Goal: Contribute content: Add original content to the website for others to see

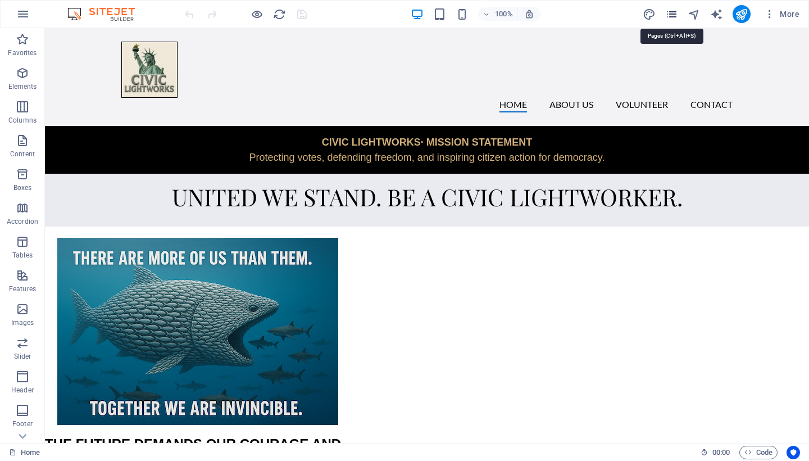
click at [677, 14] on icon "pages" at bounding box center [671, 14] width 13 height 13
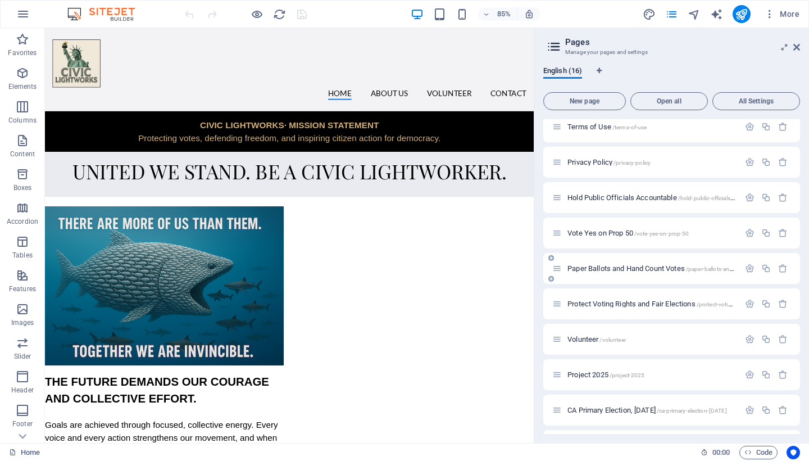
scroll to position [252, 0]
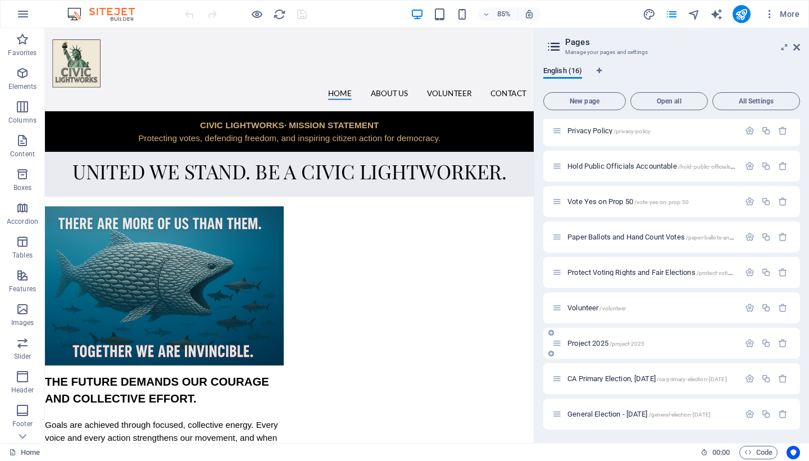
click at [582, 342] on span "Project 2025 /project-2025" at bounding box center [606, 343] width 77 height 8
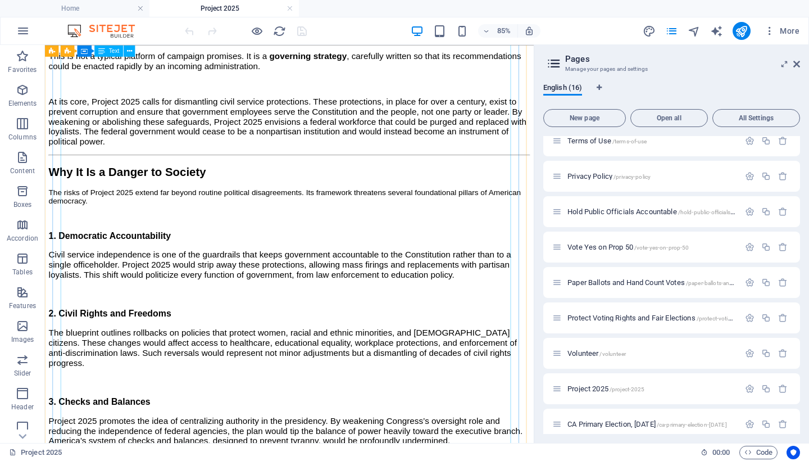
scroll to position [0, 0]
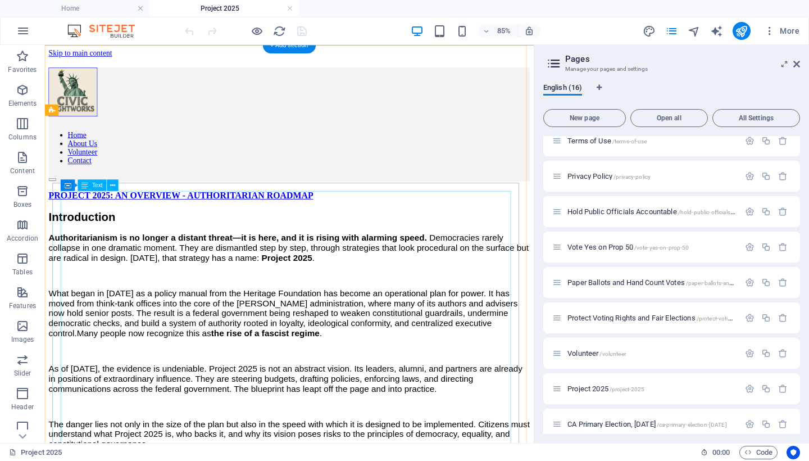
drag, startPoint x: 70, startPoint y: 241, endPoint x: 110, endPoint y: 256, distance: 43.4
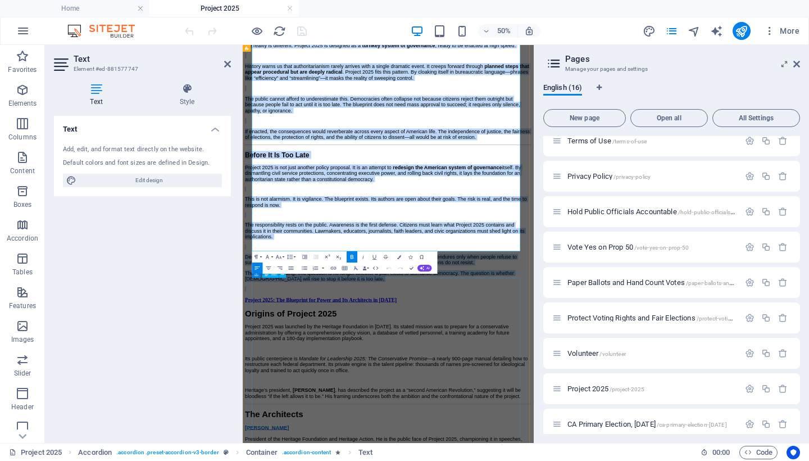
scroll to position [1486, 0]
drag, startPoint x: 264, startPoint y: 234, endPoint x: 636, endPoint y: 641, distance: 551.3
copy div "Loremipsumdo Sitametconsectet ad el seddoe t incidid utlabo—et do magn, ali en …"
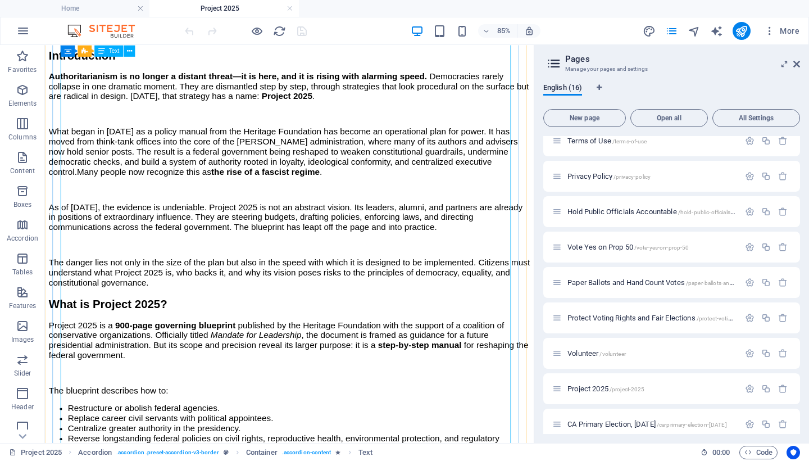
scroll to position [0, 0]
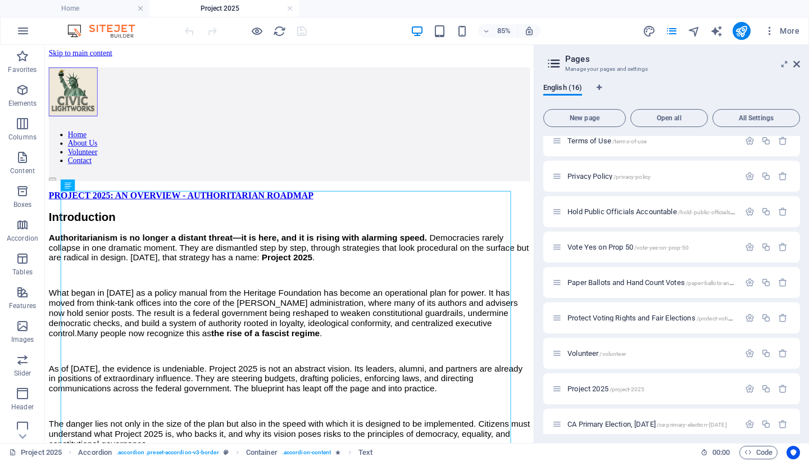
click at [796, 58] on h2 "Pages" at bounding box center [682, 59] width 235 height 10
click at [797, 64] on icon at bounding box center [796, 64] width 7 height 9
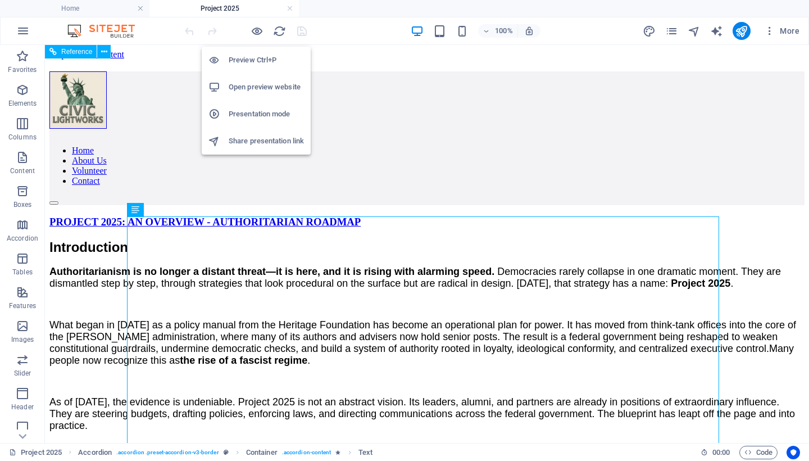
click at [253, 60] on h6 "Preview Ctrl+P" at bounding box center [266, 59] width 75 height 13
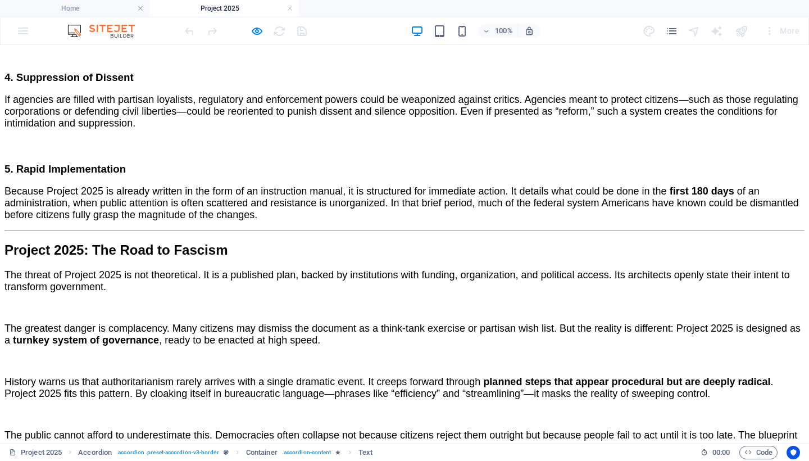
scroll to position [638, 0]
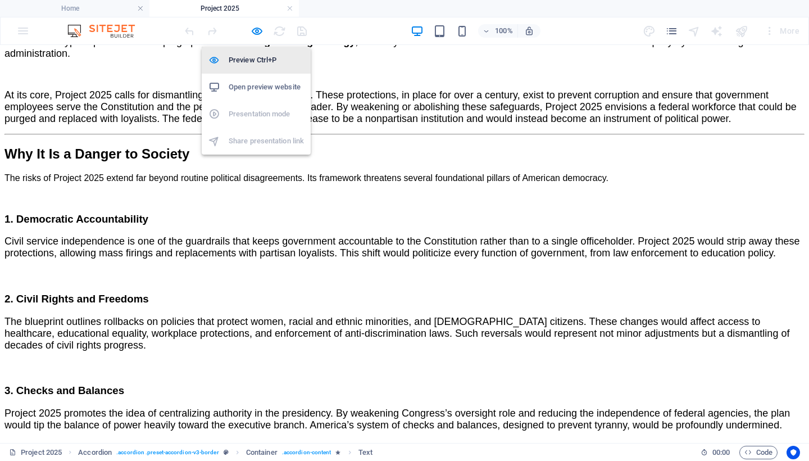
click at [256, 57] on h6 "Preview Ctrl+P" at bounding box center [266, 59] width 75 height 13
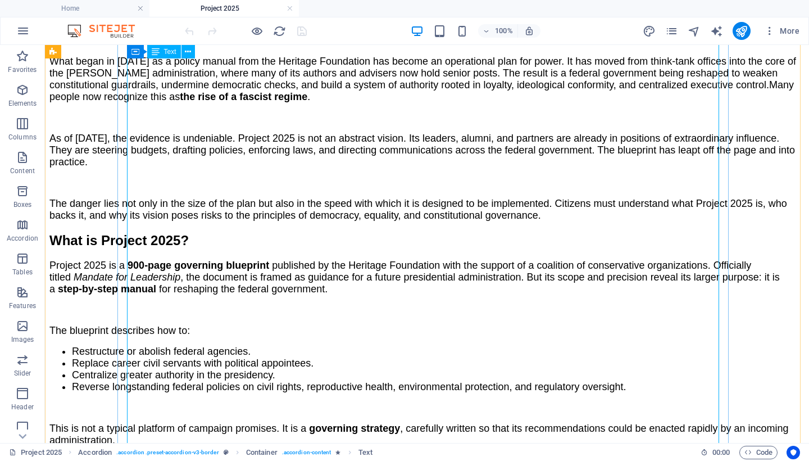
scroll to position [0, 0]
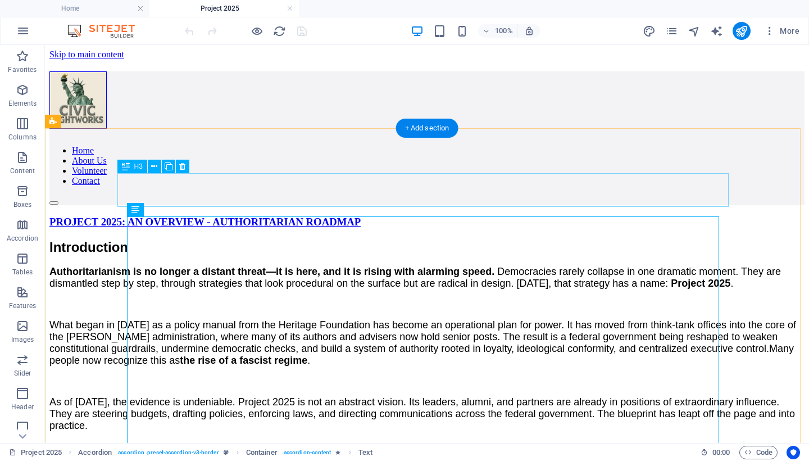
click at [276, 216] on div "PROJECT 2025: AN OVERVIEW - AUTHORITARIAN ROADMAP" at bounding box center [426, 222] width 755 height 12
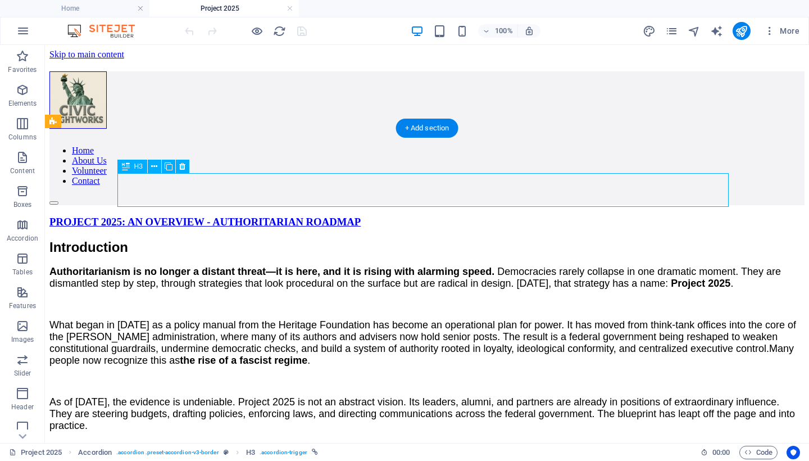
click at [276, 216] on div "PROJECT 2025: AN OVERVIEW - AUTHORITARIAN ROADMAP" at bounding box center [426, 222] width 755 height 12
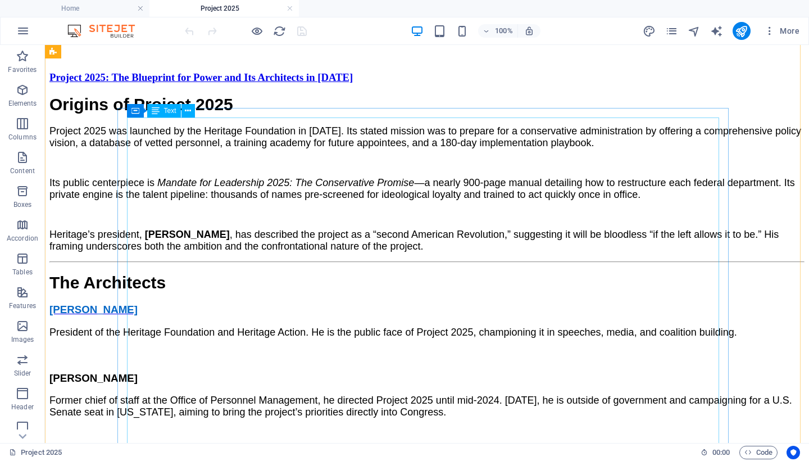
scroll to position [1689, 0]
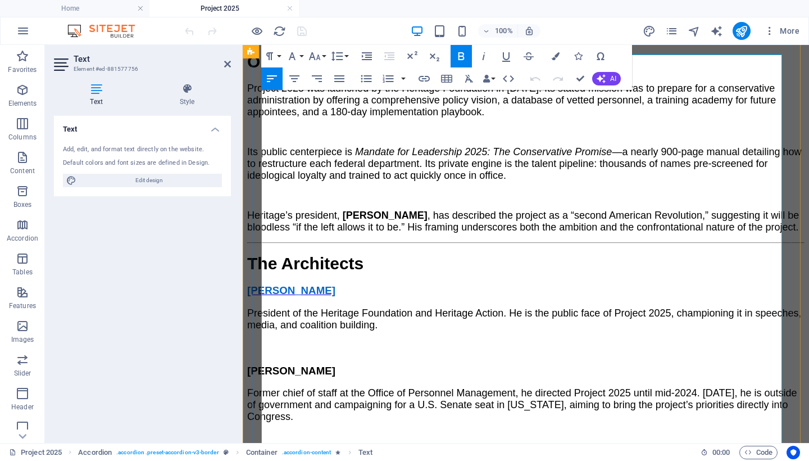
scroll to position [1920, 0]
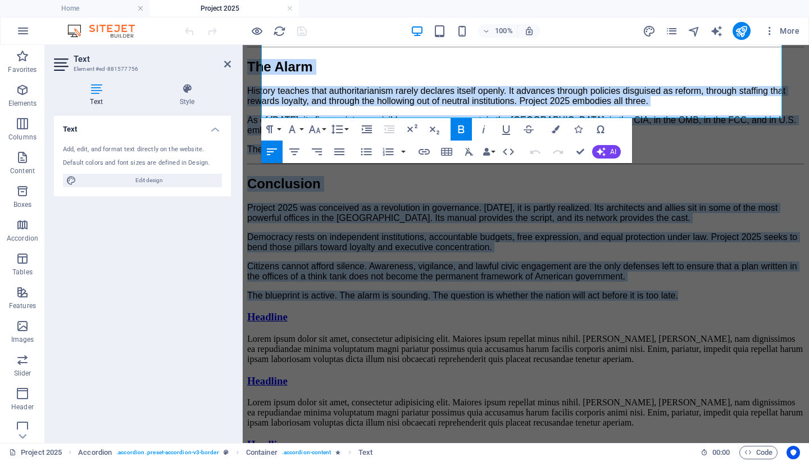
drag, startPoint x: 265, startPoint y: 174, endPoint x: 606, endPoint y: 451, distance: 439.4
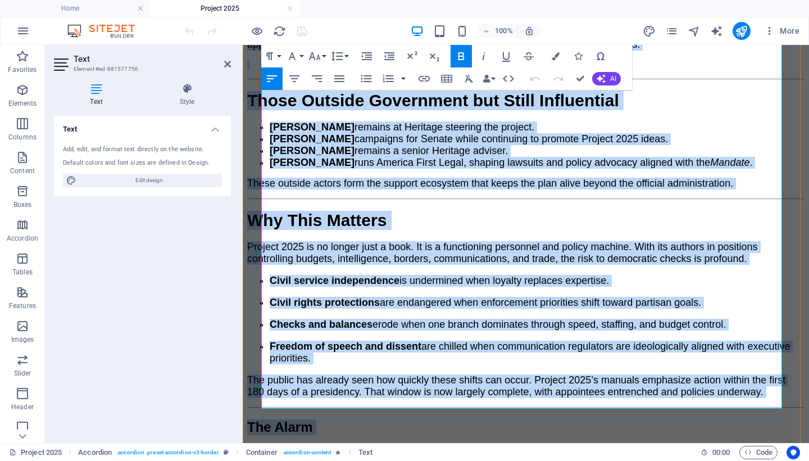
scroll to position [3522, 0]
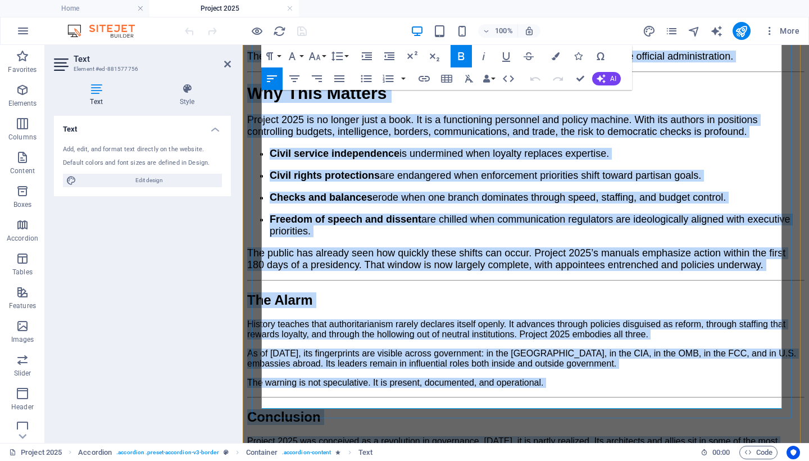
click at [516, 409] on h2 "Conclusion" at bounding box center [525, 417] width 557 height 16
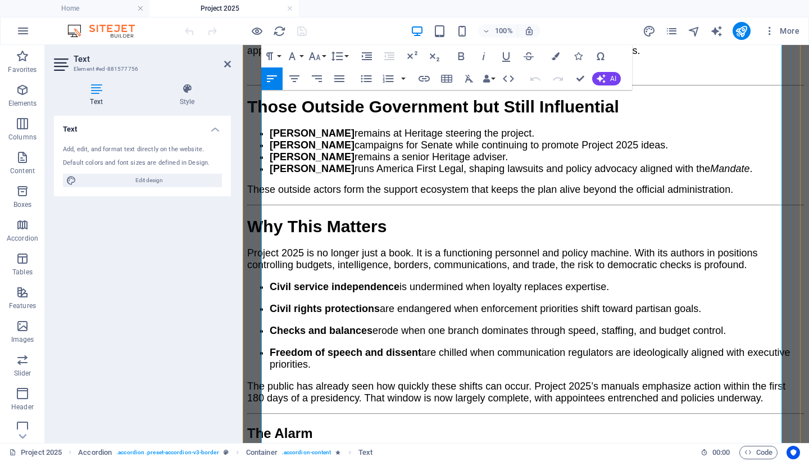
scroll to position [3482, 0]
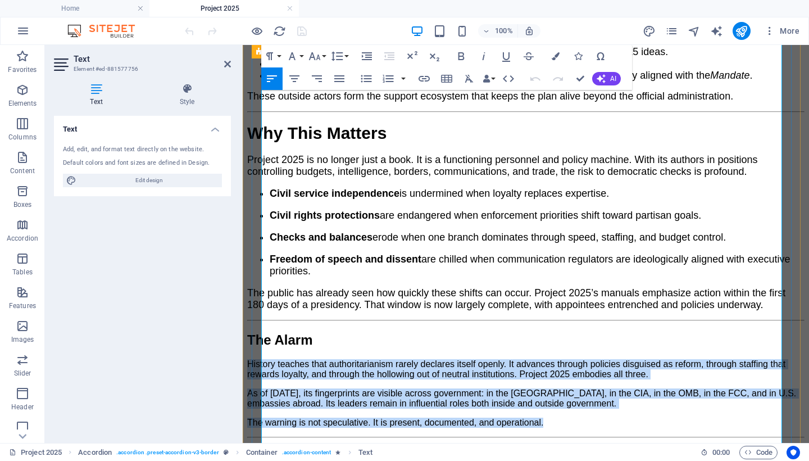
drag, startPoint x: 572, startPoint y: 306, endPoint x: 276, endPoint y: 234, distance: 304.1
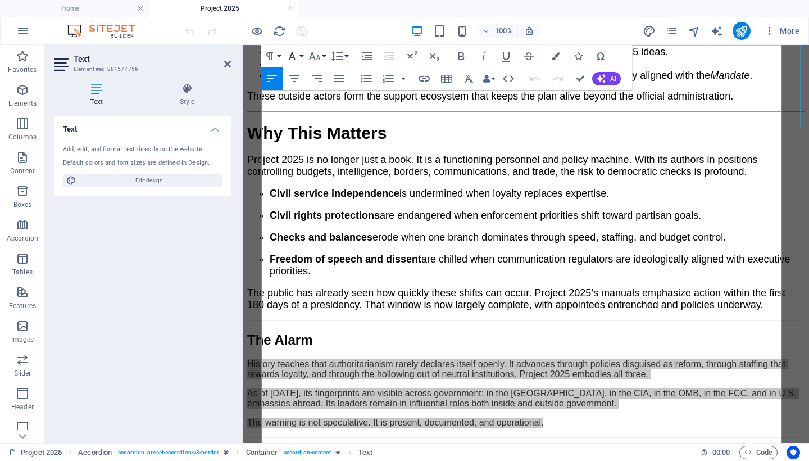
click at [293, 56] on icon "button" at bounding box center [291, 55] width 13 height 13
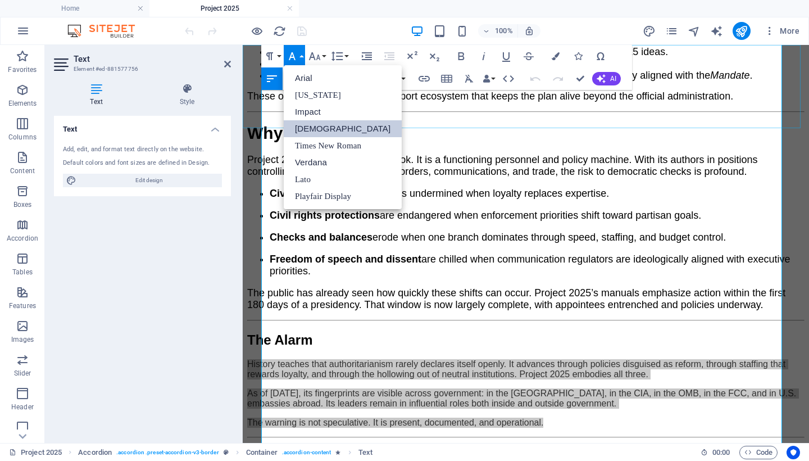
scroll to position [0, 0]
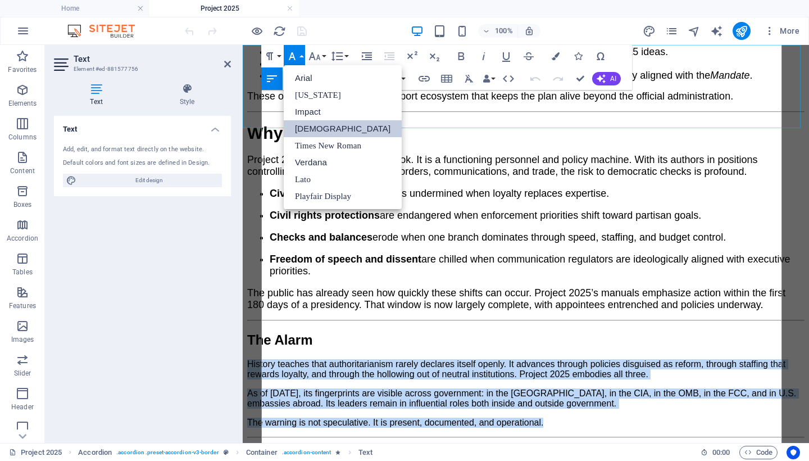
click at [313, 131] on link "[DEMOGRAPHIC_DATA]" at bounding box center [343, 128] width 118 height 17
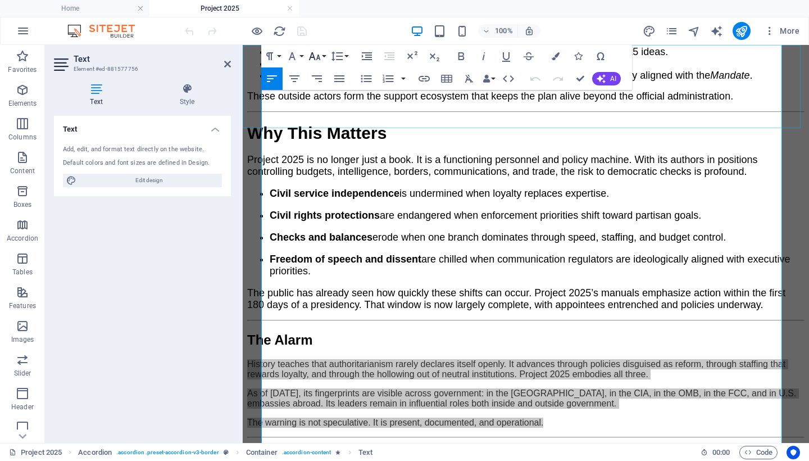
click at [319, 54] on icon "button" at bounding box center [314, 55] width 13 height 13
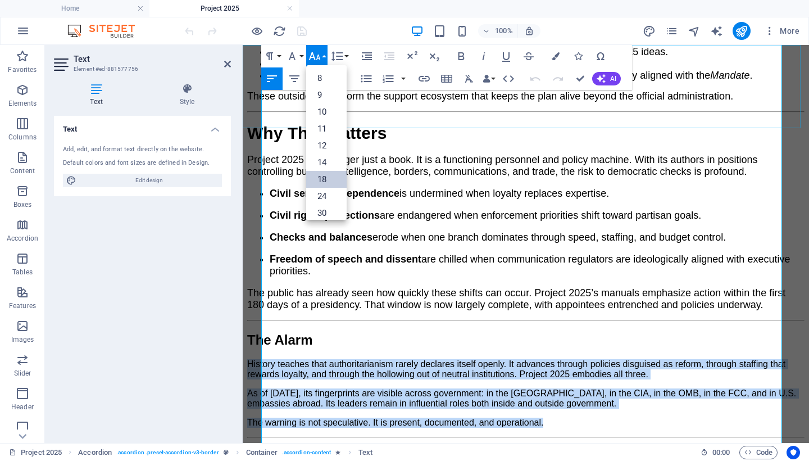
click at [335, 176] on link "18" at bounding box center [326, 179] width 40 height 17
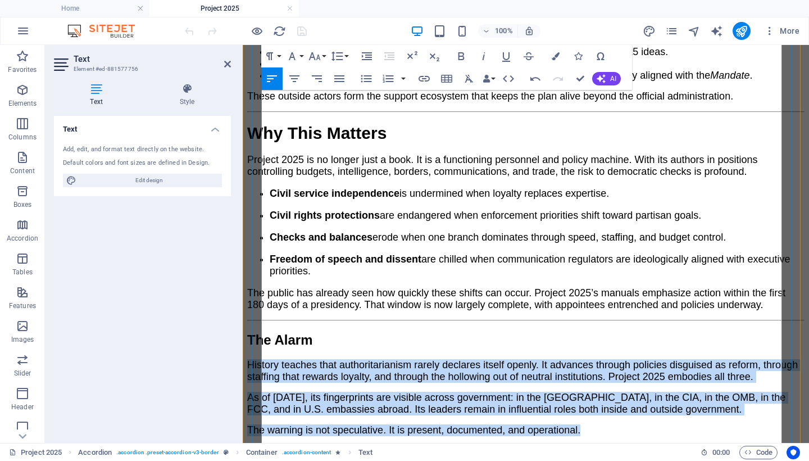
click at [309, 359] on p "History teaches that authoritarianism rarely declares itself openly. It advance…" at bounding box center [525, 371] width 557 height 24
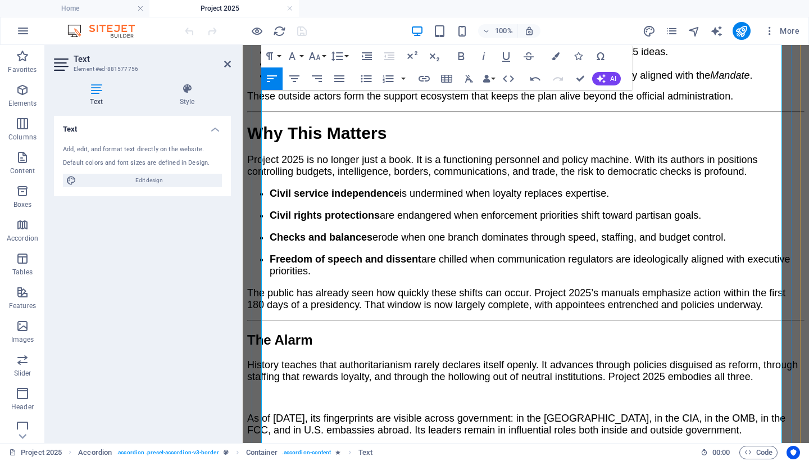
click at [312, 332] on span "The Alarm" at bounding box center [279, 339] width 65 height 15
click at [298, 54] on icon "button" at bounding box center [291, 55] width 13 height 13
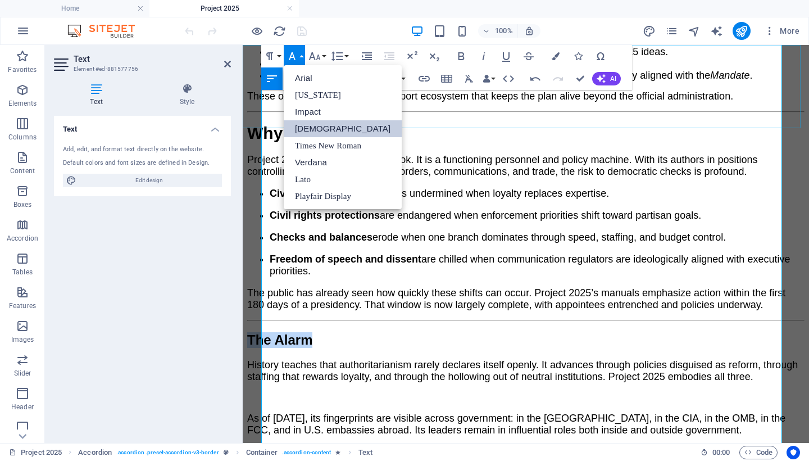
click at [313, 132] on link "[DEMOGRAPHIC_DATA]" at bounding box center [343, 128] width 118 height 17
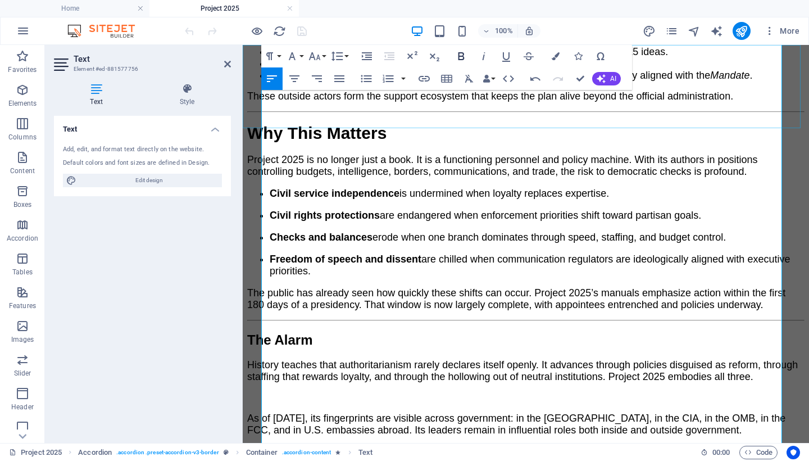
click at [463, 55] on icon "button" at bounding box center [462, 56] width 6 height 8
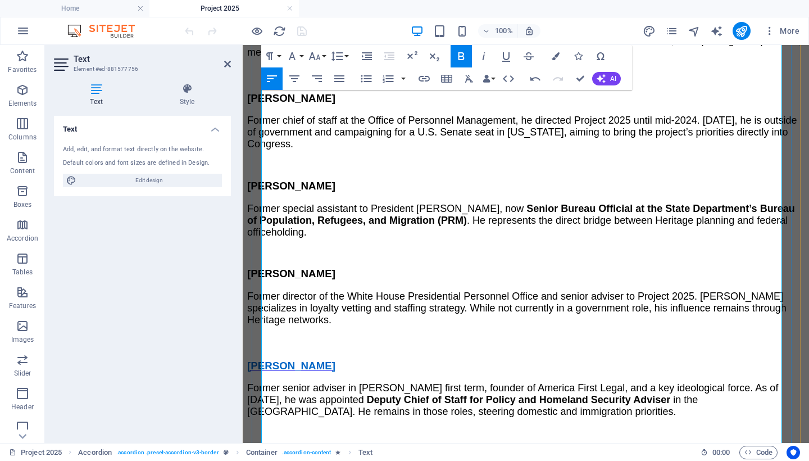
scroll to position [1902, 0]
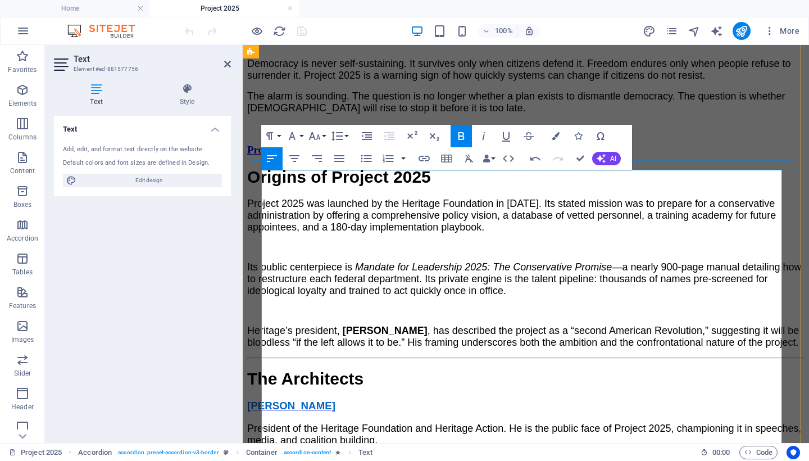
click at [364, 186] on strong "Origins of Project 2025" at bounding box center [339, 176] width 184 height 19
click at [317, 135] on icon "button" at bounding box center [314, 135] width 13 height 13
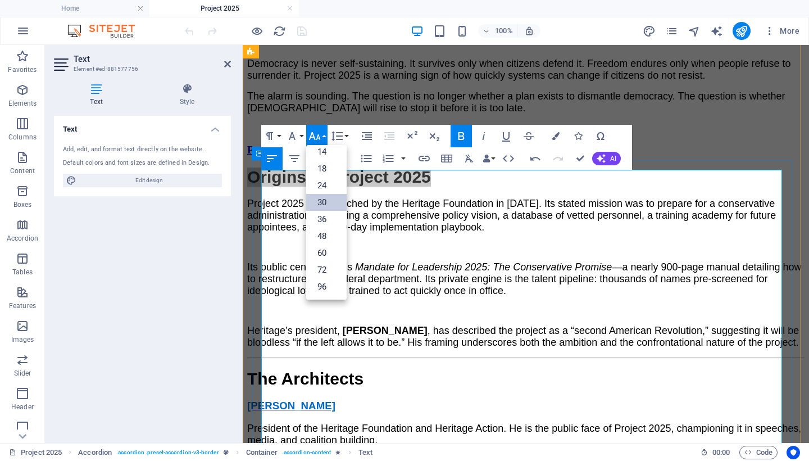
scroll to position [90, 0]
click at [334, 202] on link "30" at bounding box center [326, 202] width 40 height 17
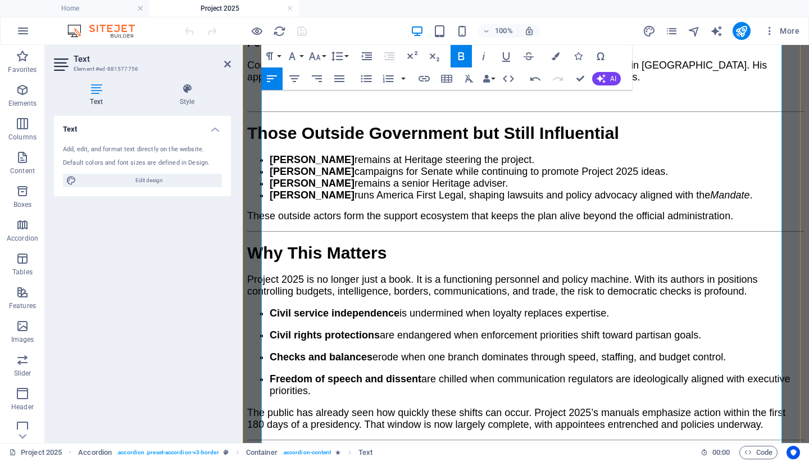
scroll to position [3453, 0]
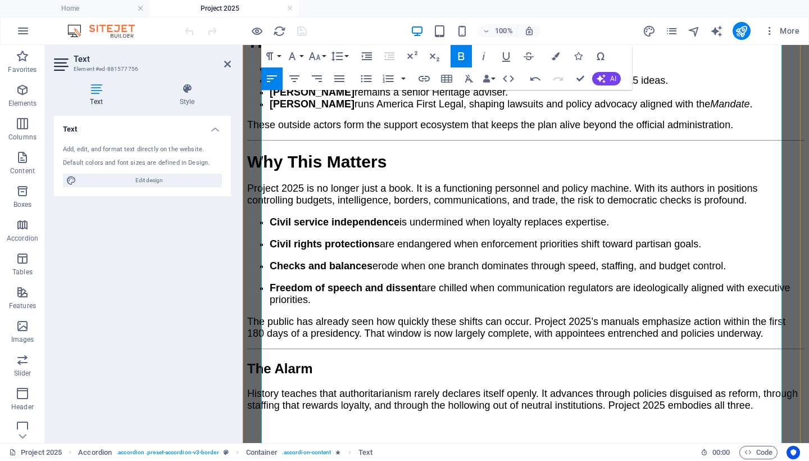
click at [312, 361] on strong "The Alarm" at bounding box center [279, 368] width 65 height 15
click at [317, 52] on icon "button" at bounding box center [314, 55] width 13 height 13
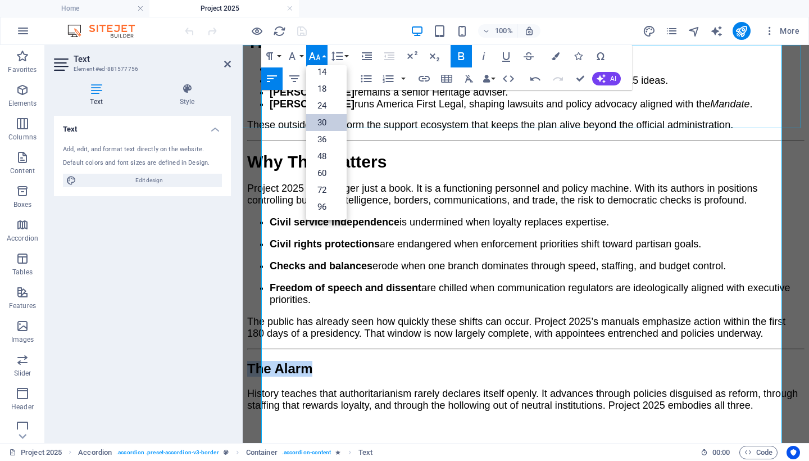
click at [327, 123] on link "30" at bounding box center [326, 122] width 40 height 17
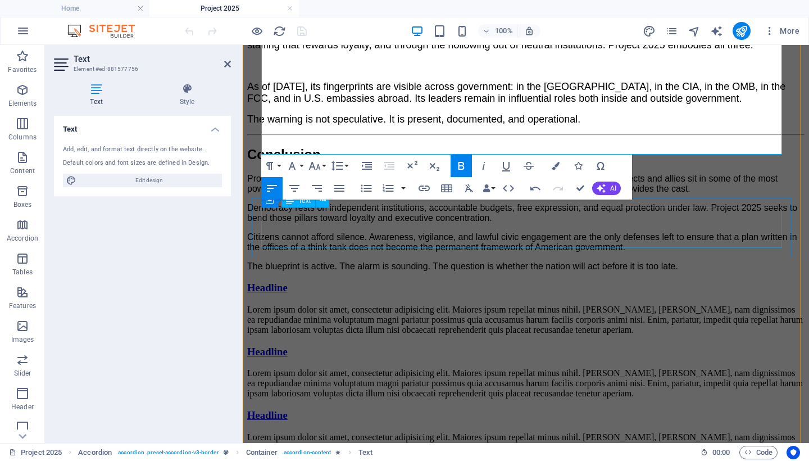
scroll to position [3605, 0]
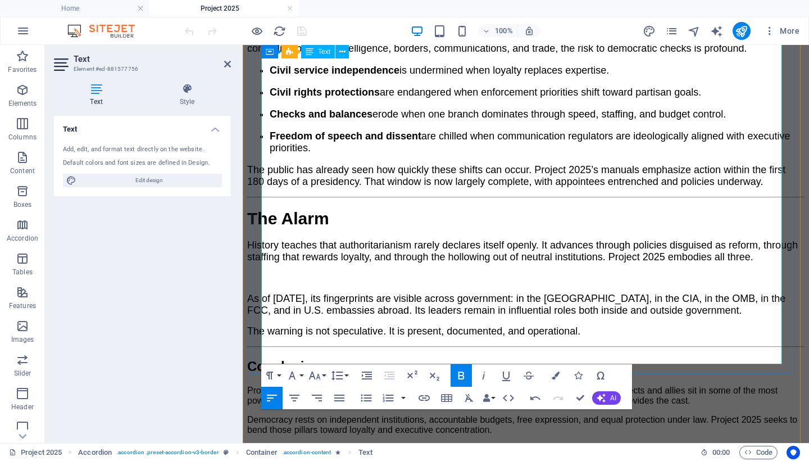
click at [321, 359] on span "Conclusion" at bounding box center [284, 366] width 74 height 15
click at [293, 374] on icon "button" at bounding box center [292, 375] width 7 height 8
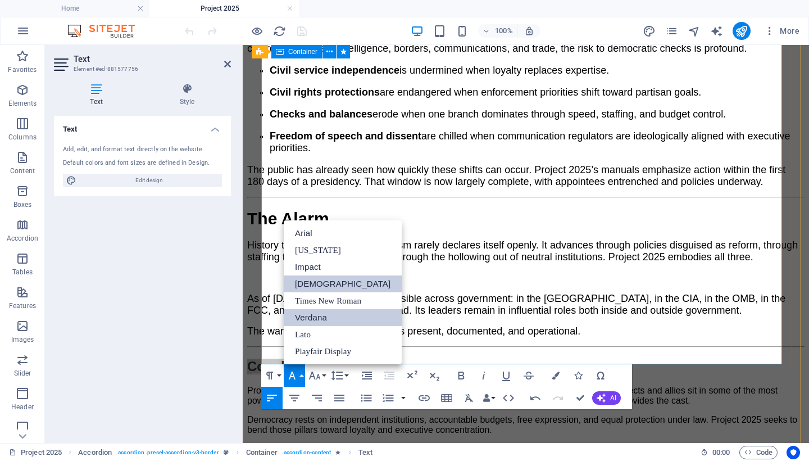
scroll to position [0, 0]
click at [319, 282] on link "[DEMOGRAPHIC_DATA]" at bounding box center [343, 283] width 118 height 17
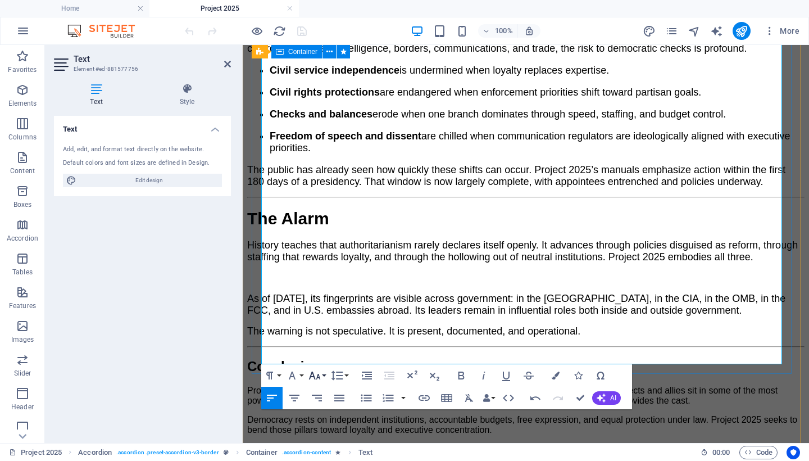
click at [320, 375] on icon "button" at bounding box center [314, 375] width 13 height 13
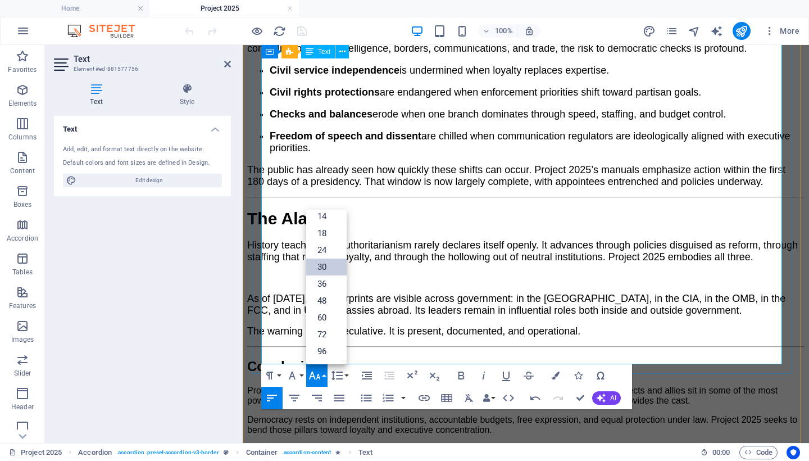
click at [328, 267] on link "30" at bounding box center [326, 266] width 40 height 17
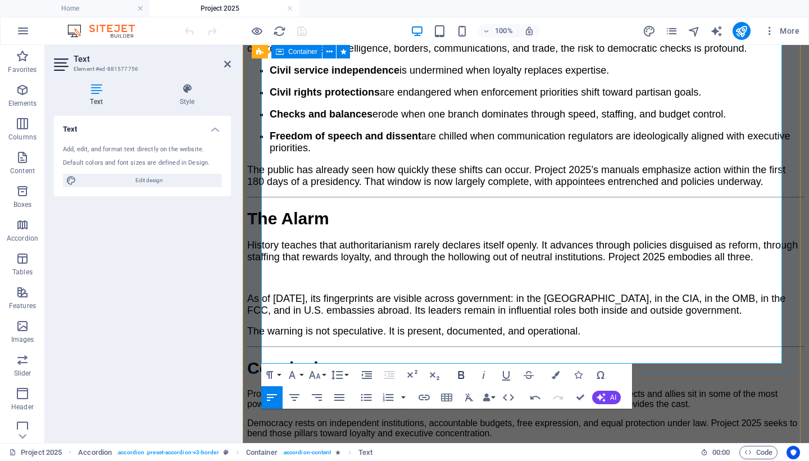
click at [464, 372] on icon "button" at bounding box center [461, 374] width 13 height 13
click at [374, 359] on h2 "Conclusion" at bounding box center [525, 368] width 557 height 19
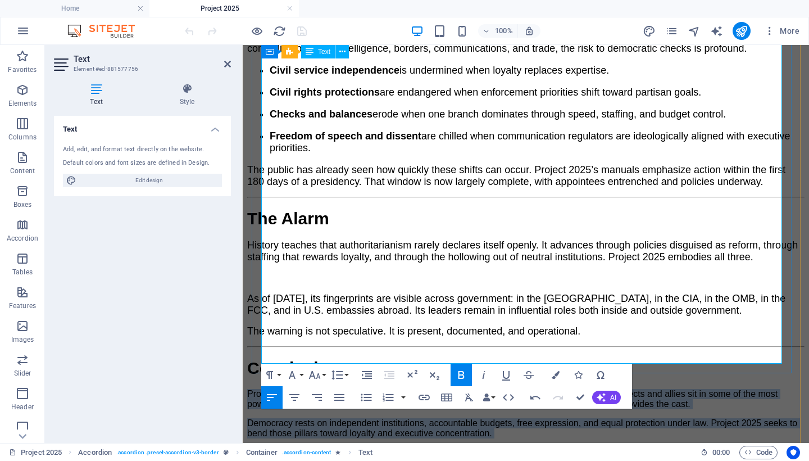
drag, startPoint x: 262, startPoint y: 278, endPoint x: 722, endPoint y: 350, distance: 465.3
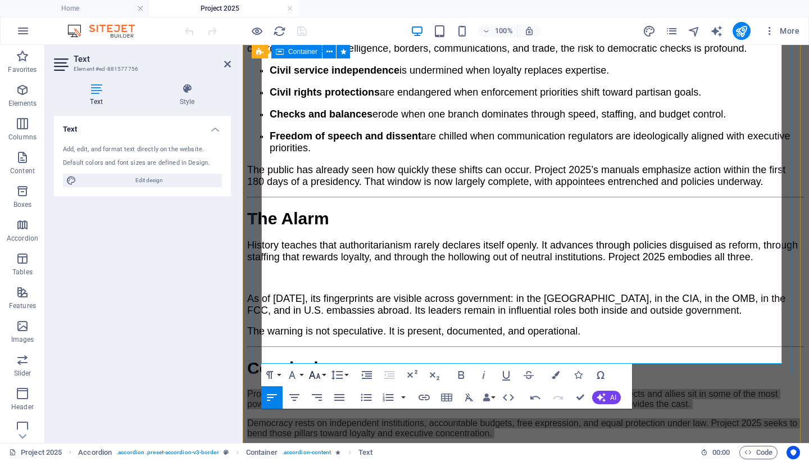
click at [318, 374] on icon "button" at bounding box center [315, 375] width 12 height 8
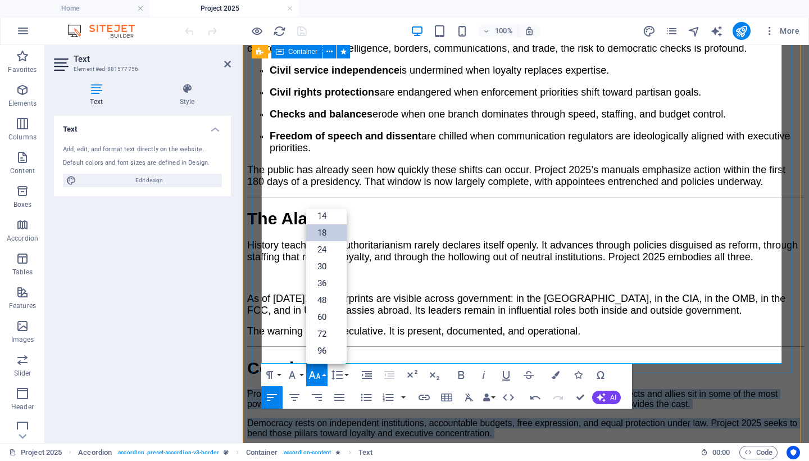
click at [325, 230] on link "18" at bounding box center [326, 232] width 40 height 17
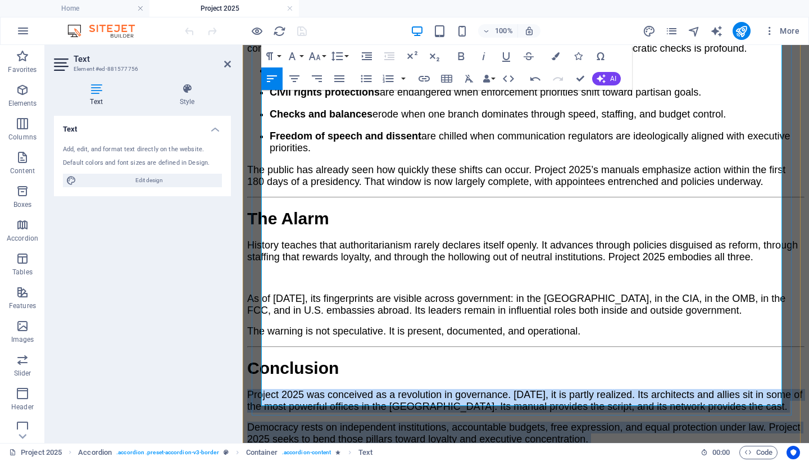
click at [652, 421] on p "Democracy rests on independent institutions, accountable budgets, free expressi…" at bounding box center [525, 433] width 557 height 24
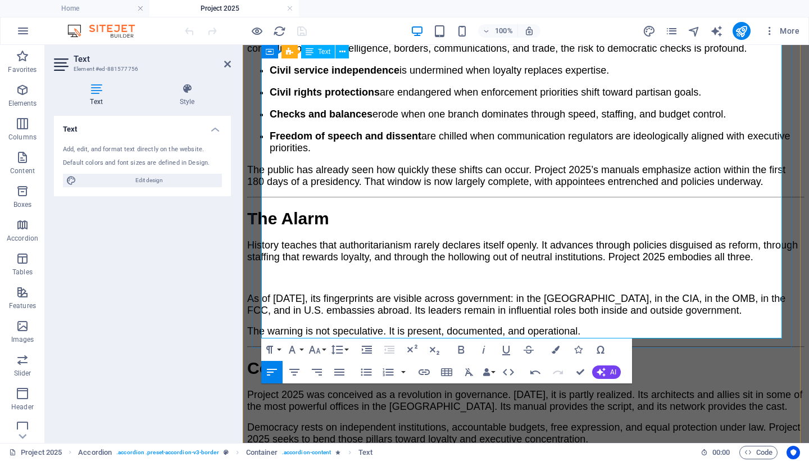
scroll to position [3687, 0]
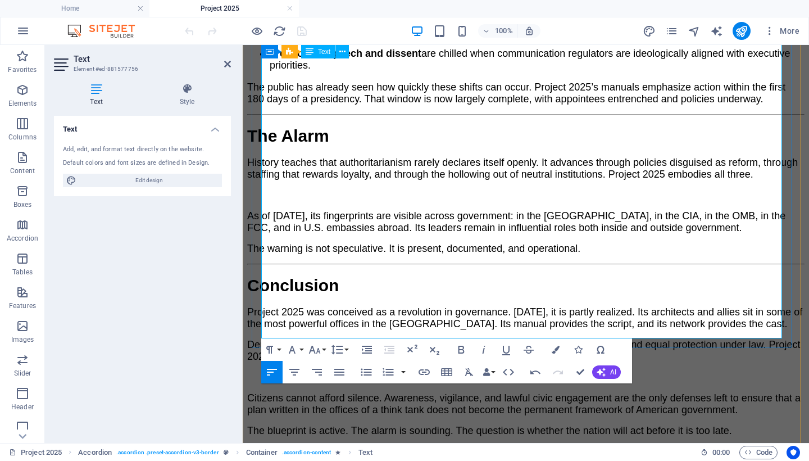
click at [317, 306] on p "Project 2025 was conceived as a revolution in governance. [DATE], it is partly …" at bounding box center [525, 318] width 557 height 24
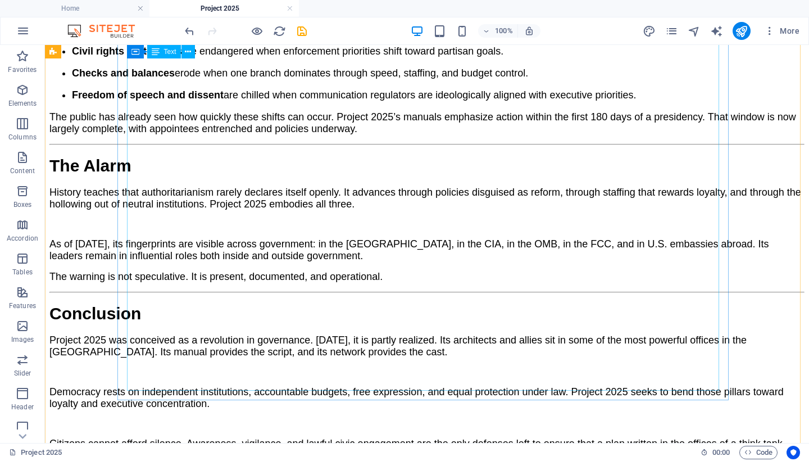
scroll to position [3327, 0]
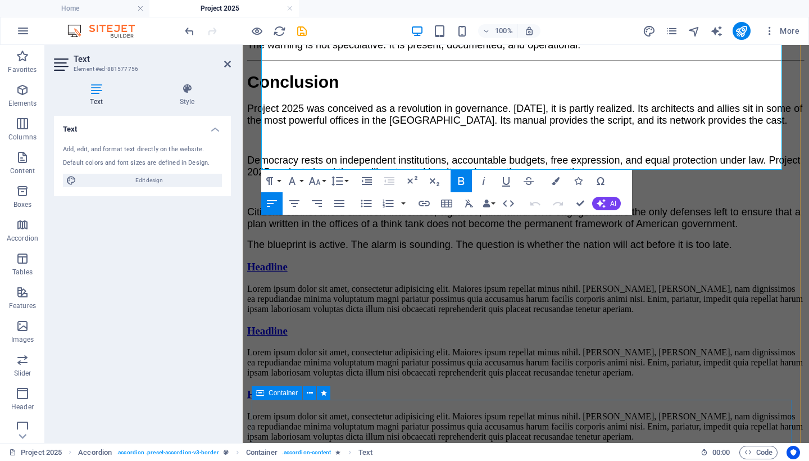
scroll to position [3680, 0]
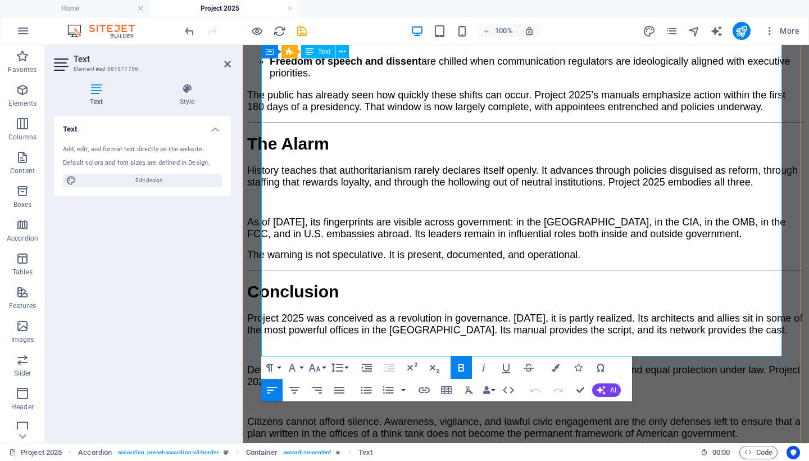
click at [355, 416] on p "Citizens cannot afford silence. Awareness, vigilance, and lawful civic engageme…" at bounding box center [525, 428] width 557 height 24
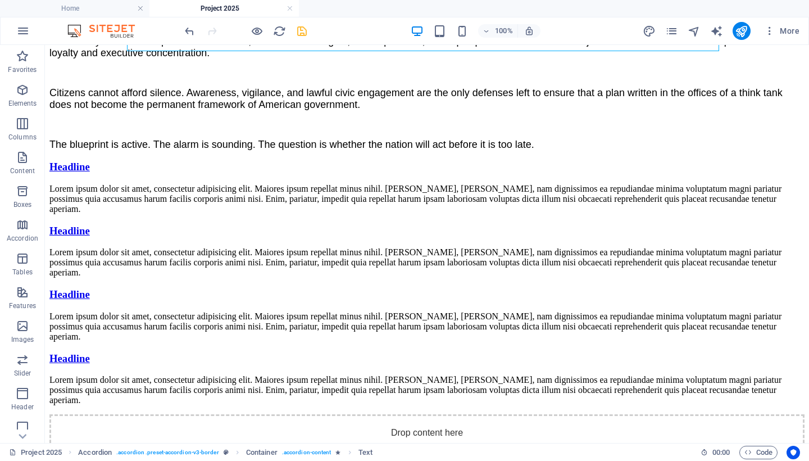
click at [292, 24] on div at bounding box center [246, 31] width 126 height 18
click at [302, 32] on icon "save" at bounding box center [302, 31] width 13 height 13
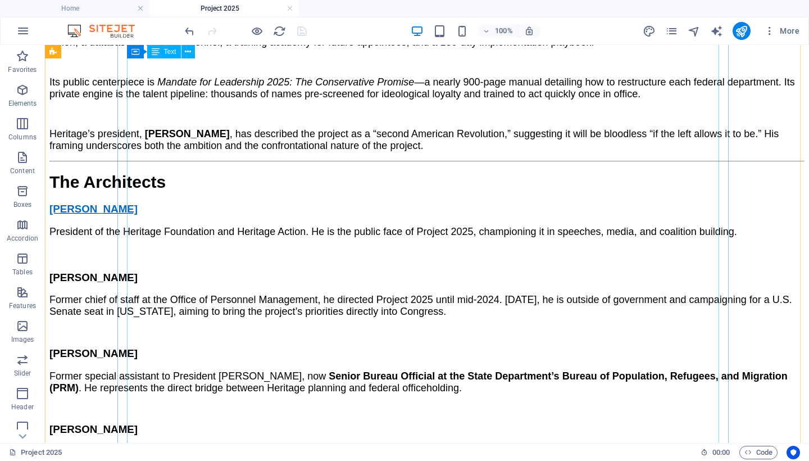
scroll to position [1661, 0]
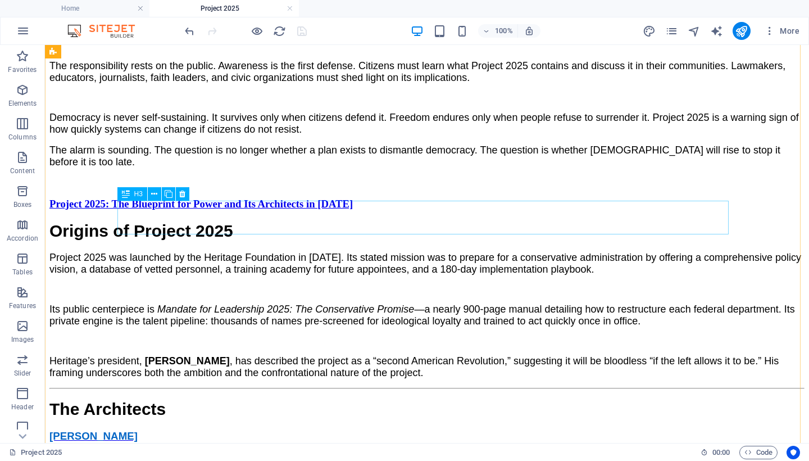
click at [282, 210] on div "Project 2025: The Blueprint for Power and Its Architects in [DATE]" at bounding box center [426, 204] width 755 height 12
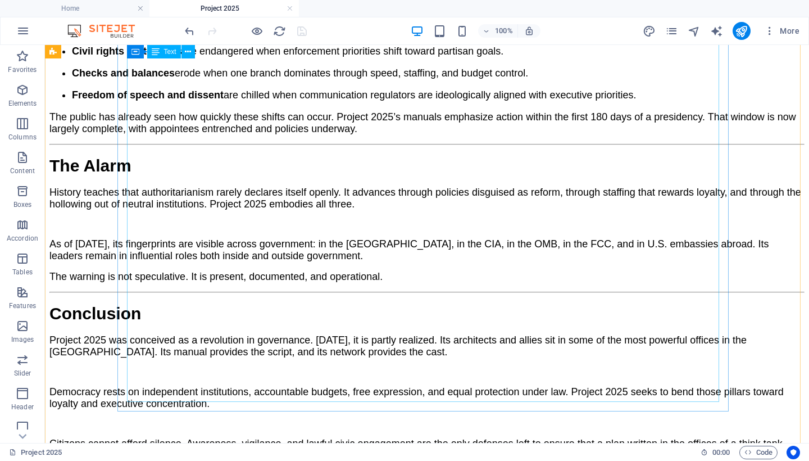
scroll to position [3409, 0]
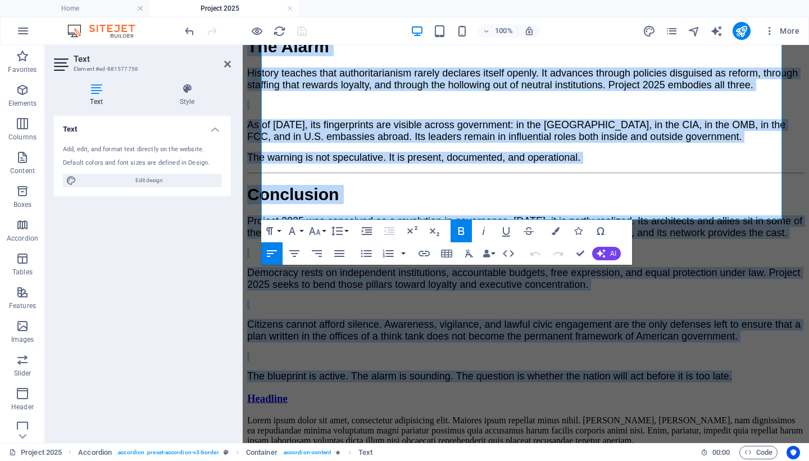
scroll to position [3856, 0]
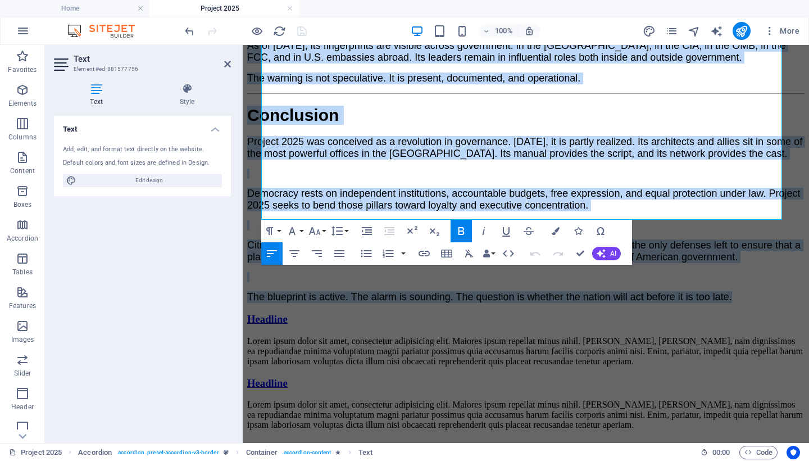
drag, startPoint x: 265, startPoint y: 267, endPoint x: 650, endPoint y: 459, distance: 429.7
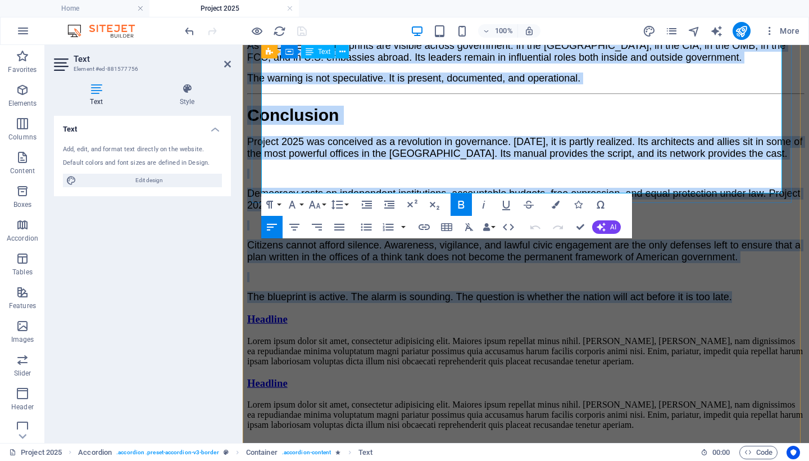
copy div "Loremip do Sitamet 9066 Consect 9174 adi elitsedd ei tem Incididu Utlaboreet do…"
drag, startPoint x: 340, startPoint y: 180, endPoint x: 538, endPoint y: 180, distance: 197.8
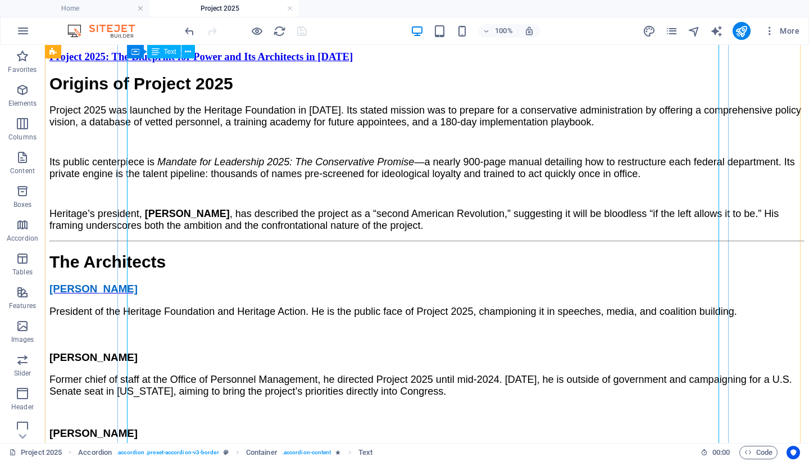
scroll to position [1706, 0]
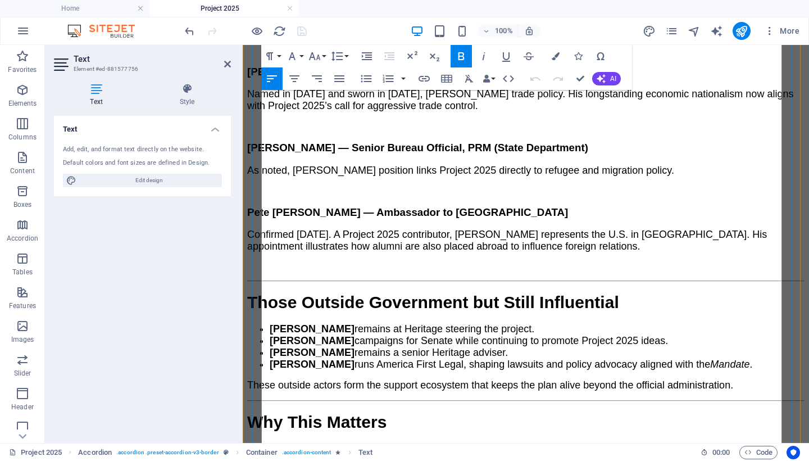
scroll to position [3258, 0]
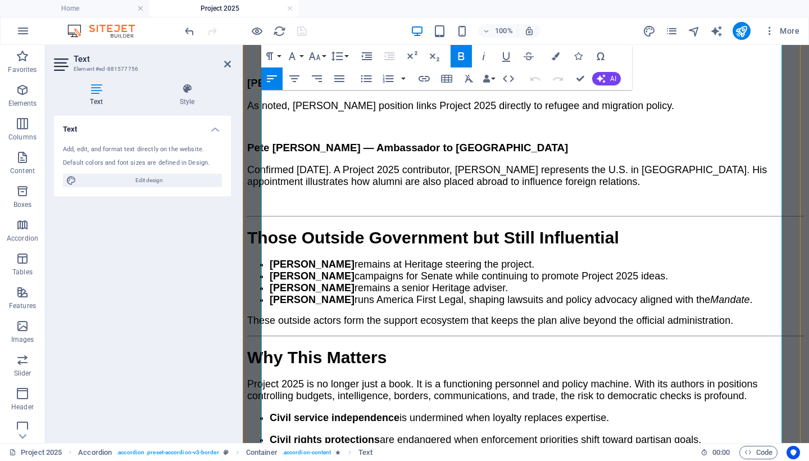
click at [269, 412] on ul "Civil service independence is undermined when loyalty replaces expertise. Civil…" at bounding box center [525, 456] width 557 height 89
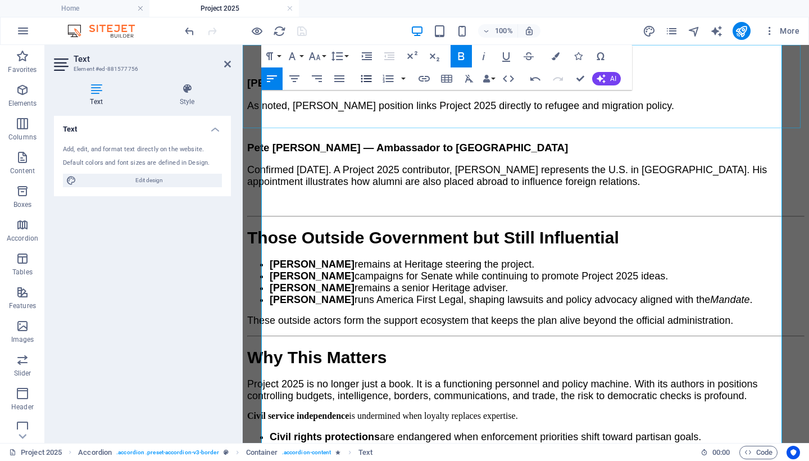
click at [363, 78] on icon "button" at bounding box center [366, 78] width 13 height 13
click at [271, 431] on strong "Civil rights protections" at bounding box center [325, 436] width 110 height 11
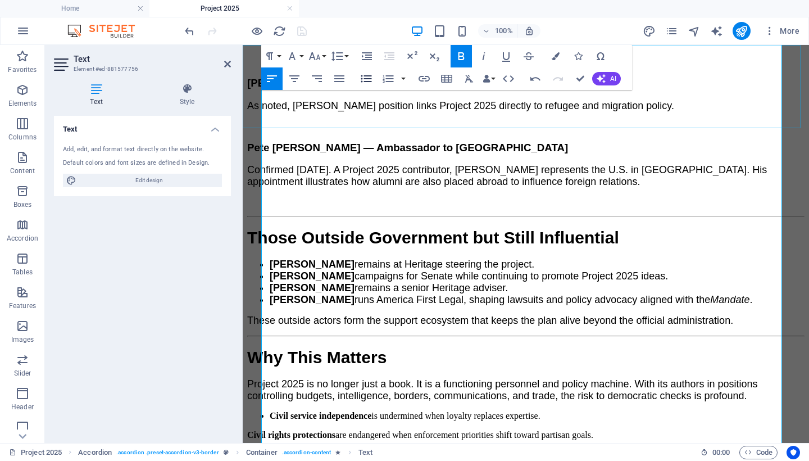
click at [366, 76] on icon "button" at bounding box center [366, 78] width 11 height 7
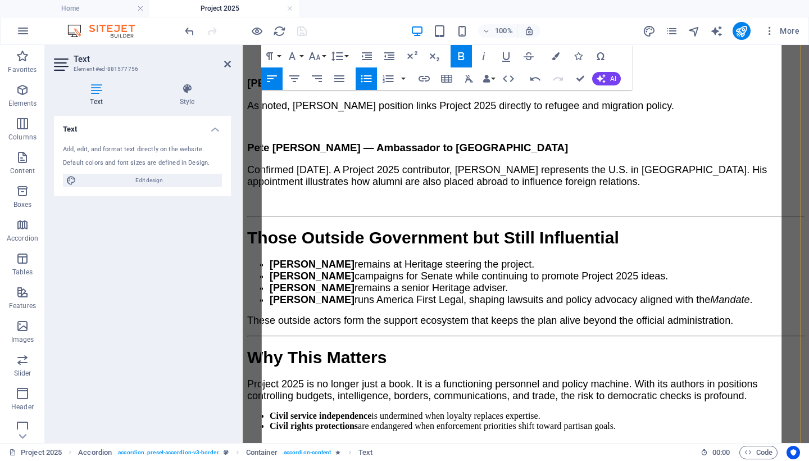
click at [270, 441] on strong "Checks and balances" at bounding box center [321, 446] width 103 height 11
click at [366, 79] on icon "button" at bounding box center [366, 78] width 11 height 7
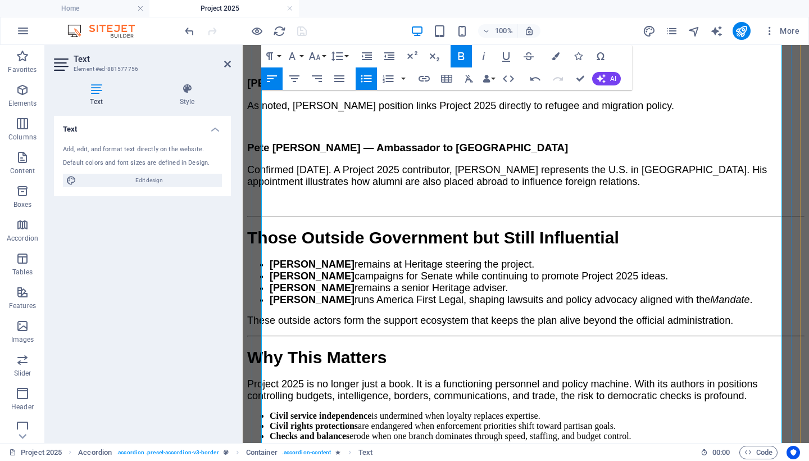
click at [270, 451] on ul "Freedom of speech and dissent are chilled when communication regulators are ide…" at bounding box center [525, 463] width 557 height 24
click at [366, 79] on icon "button" at bounding box center [366, 78] width 11 height 7
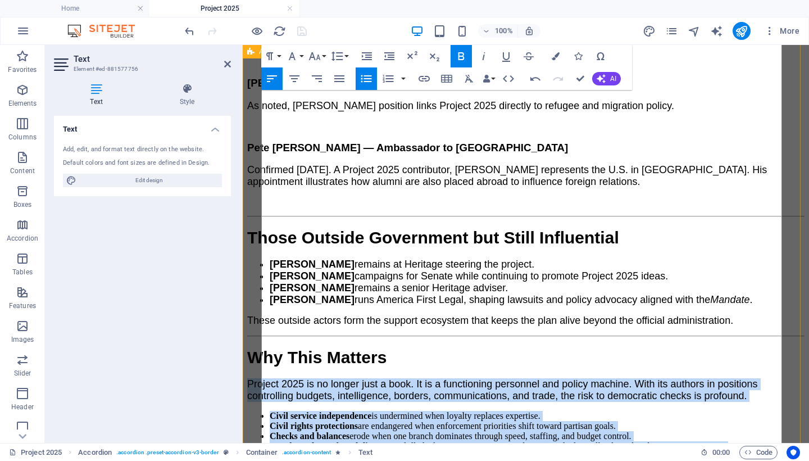
drag, startPoint x: 318, startPoint y: 333, endPoint x: 274, endPoint y: 122, distance: 215.4
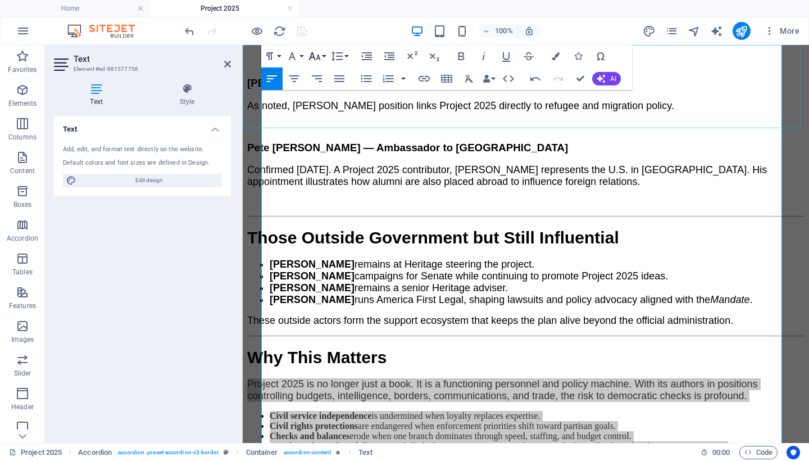
click at [315, 54] on icon "button" at bounding box center [314, 55] width 13 height 13
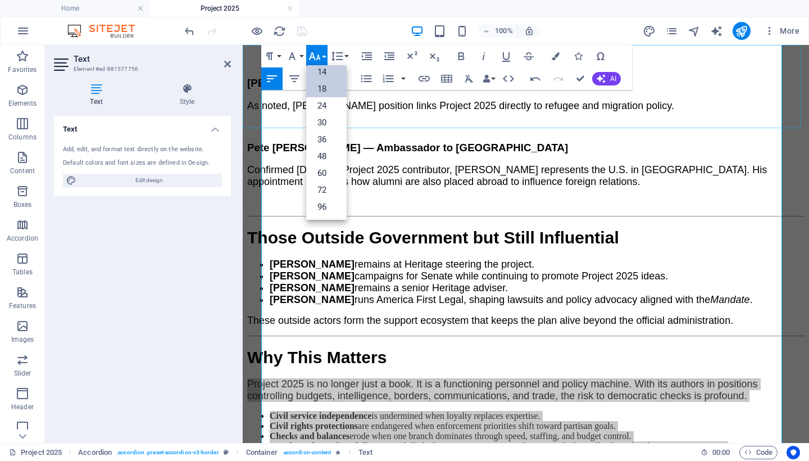
scroll to position [90, 0]
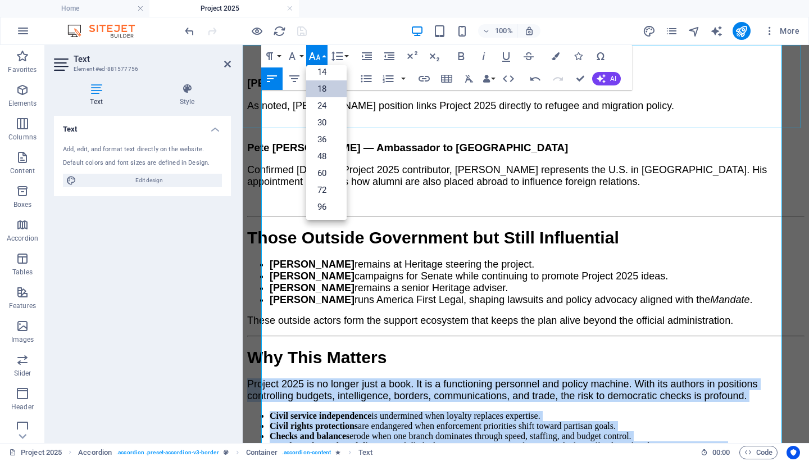
click at [330, 90] on link "18" at bounding box center [326, 88] width 40 height 17
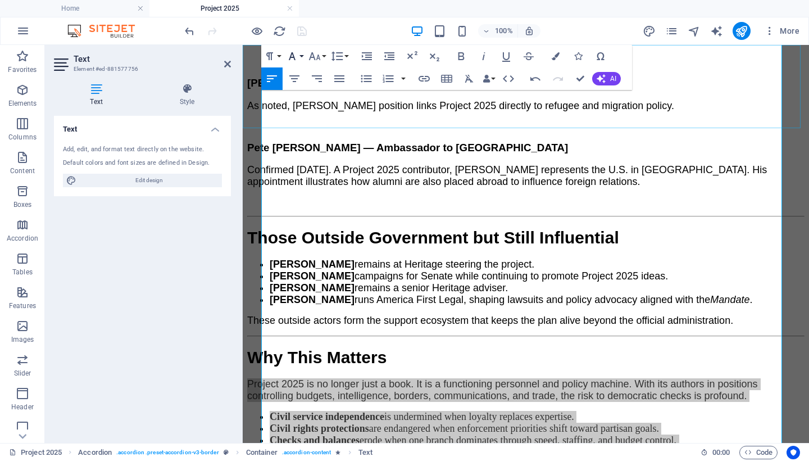
click at [292, 57] on icon "button" at bounding box center [292, 56] width 7 height 8
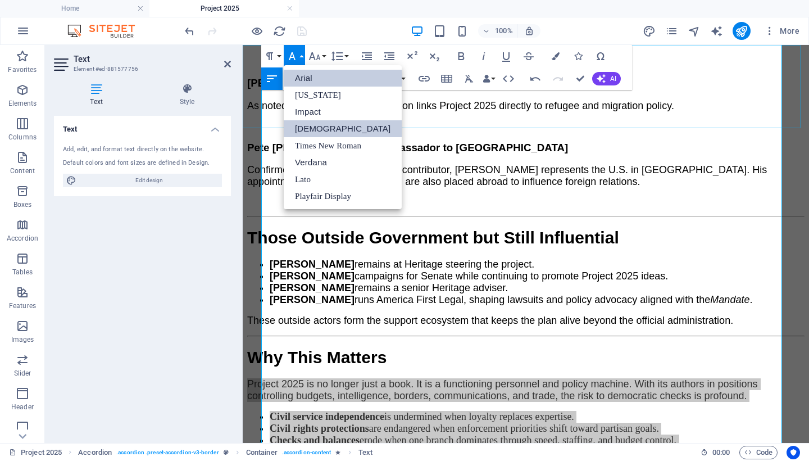
scroll to position [0, 0]
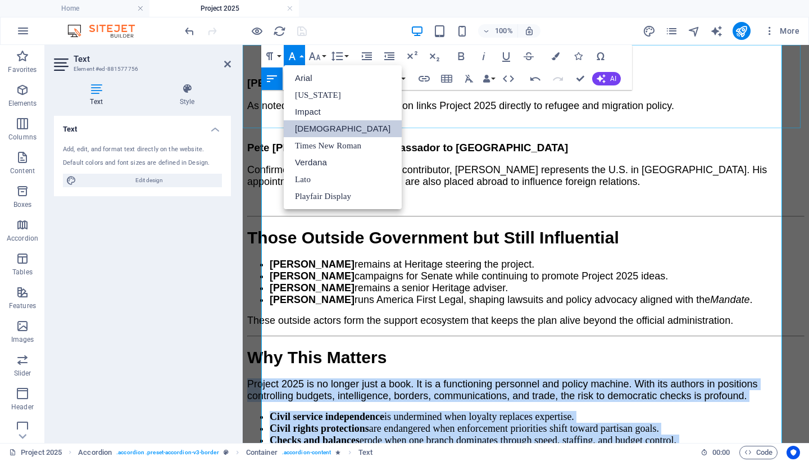
click at [309, 130] on link "[DEMOGRAPHIC_DATA]" at bounding box center [343, 128] width 118 height 17
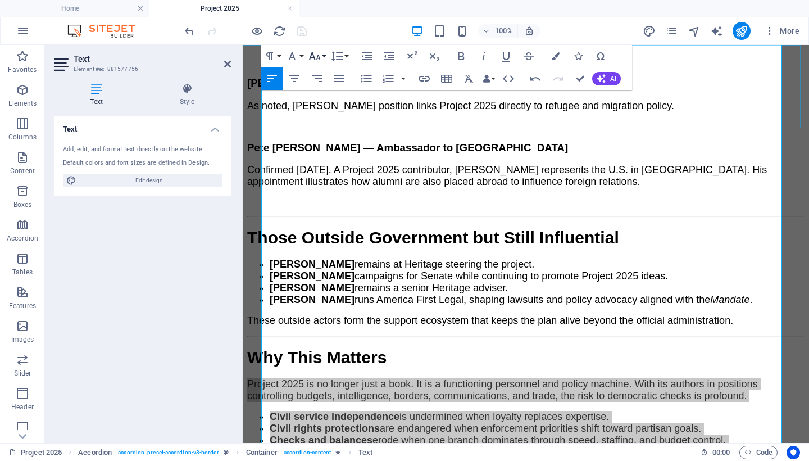
click at [316, 56] on icon "button" at bounding box center [314, 55] width 13 height 13
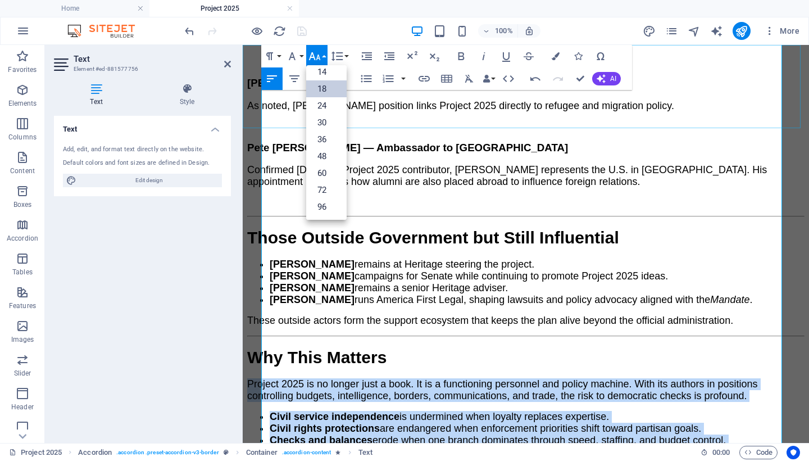
click at [324, 88] on link "18" at bounding box center [326, 88] width 40 height 17
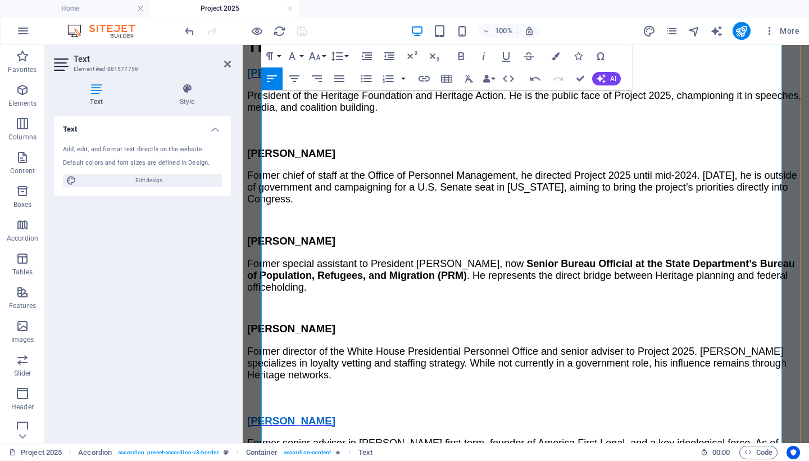
click at [376, 392] on h3 "Content 2" at bounding box center [525, 398] width 557 height 12
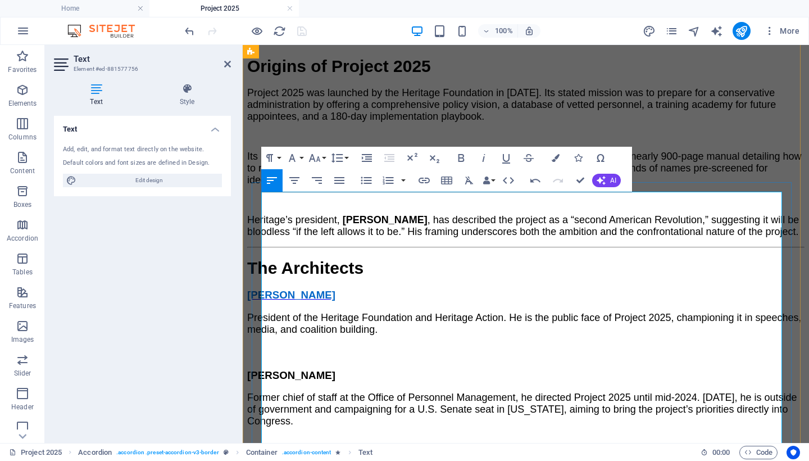
scroll to position [1880, 0]
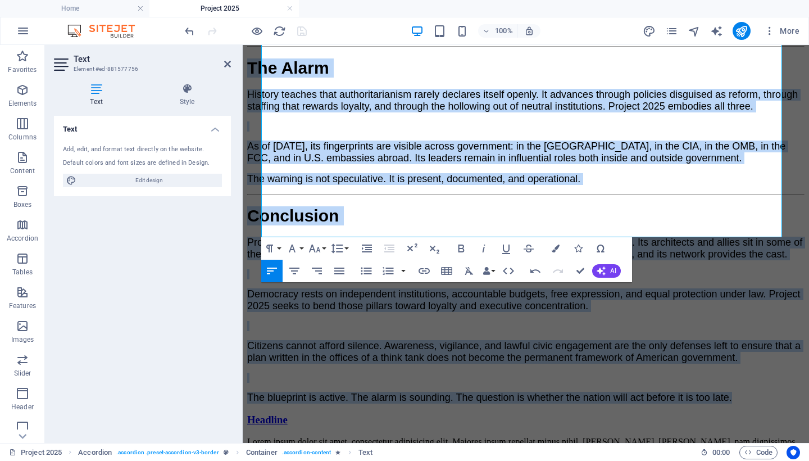
drag, startPoint x: 265, startPoint y: 214, endPoint x: 538, endPoint y: 460, distance: 367.6
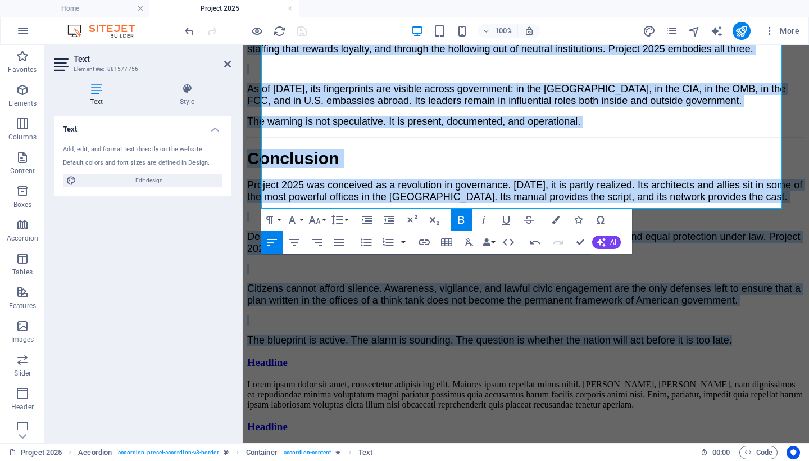
copy div "Loremip do Sitamet 9066 Consect 9174 adi elitsedd ei tem Incididu Utlaboreet do…"
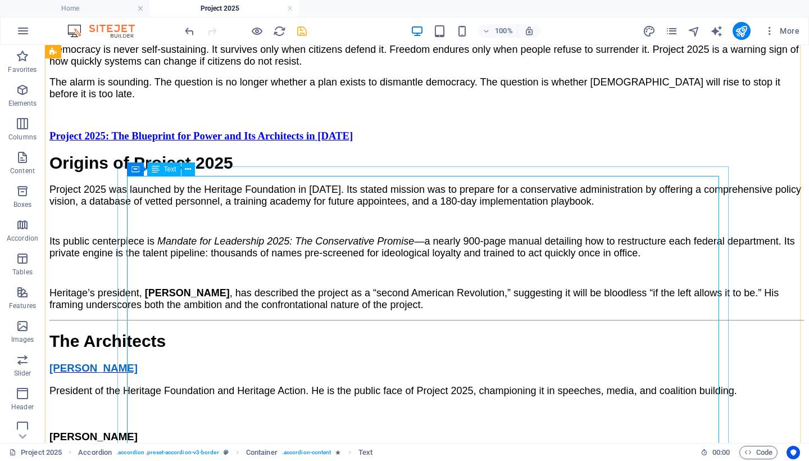
scroll to position [1626, 0]
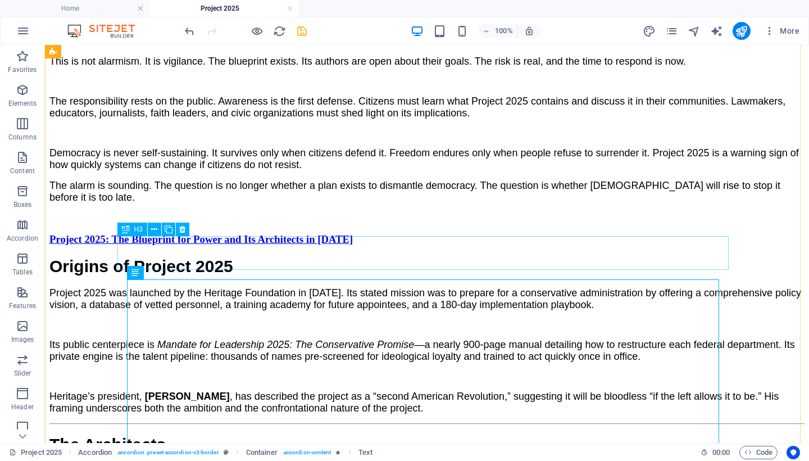
click at [316, 246] on div "Project 2025: The Blueprint for Power and Its Architects in [DATE]" at bounding box center [426, 239] width 755 height 12
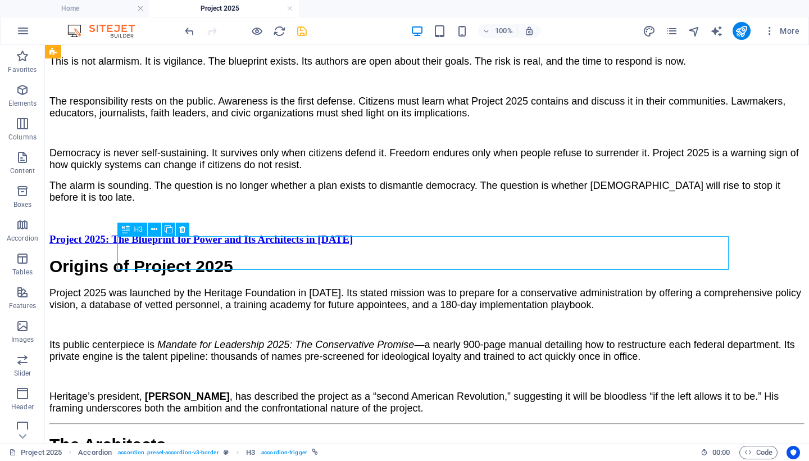
click at [316, 246] on div "Project 2025: The Blueprint for Power and Its Architects in [DATE]" at bounding box center [426, 239] width 755 height 12
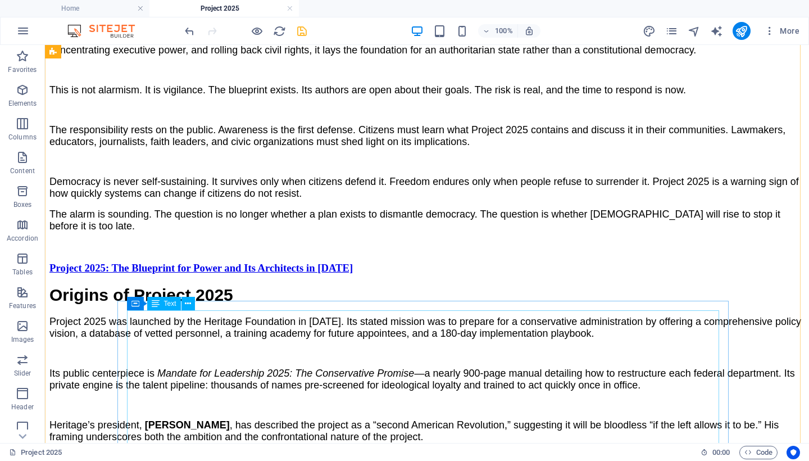
scroll to position [1595, 0]
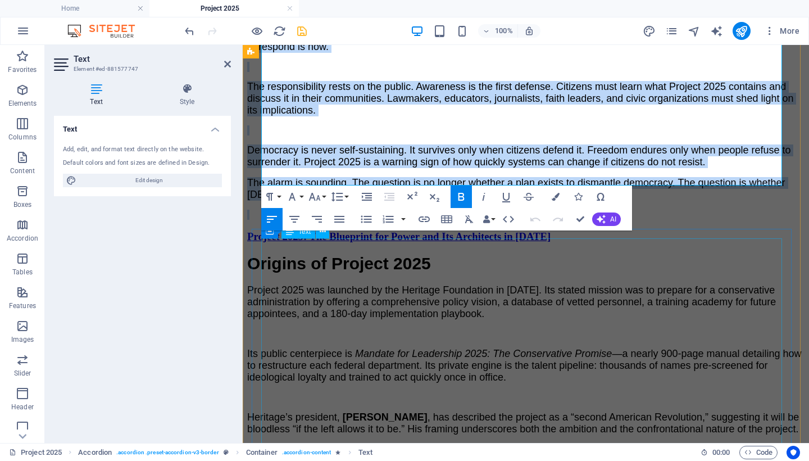
scroll to position [1834, 0]
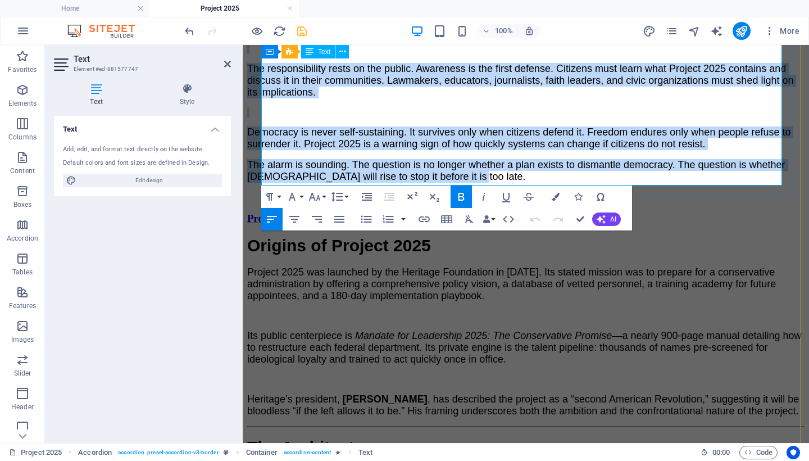
drag, startPoint x: 262, startPoint y: 242, endPoint x: 526, endPoint y: 163, distance: 275.2
copy div "Loremipsumdo Sitametconsectet ad el seddoe t incidid utlabo—et do magn, ali en …"
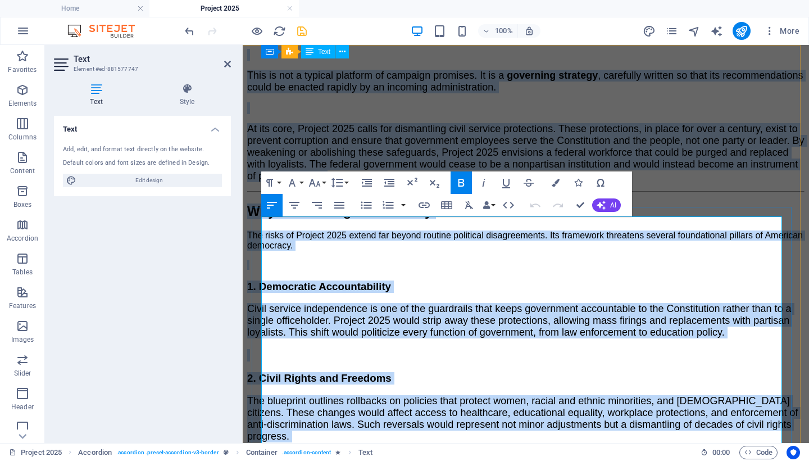
scroll to position [0, 0]
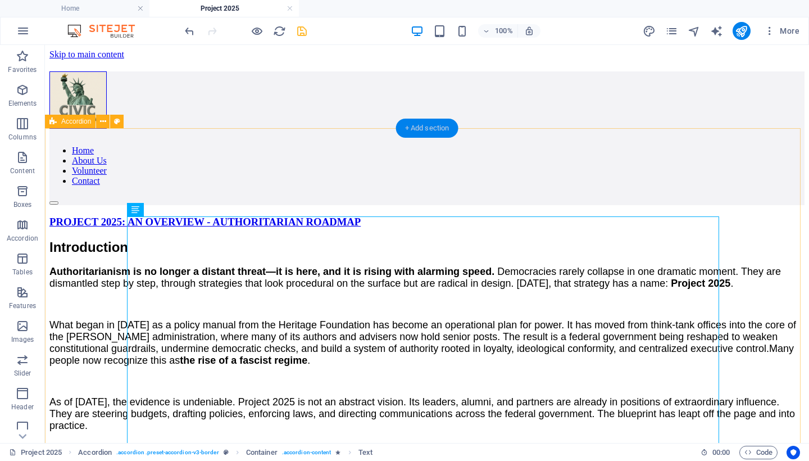
click at [444, 130] on div "+ Add section" at bounding box center [427, 128] width 62 height 19
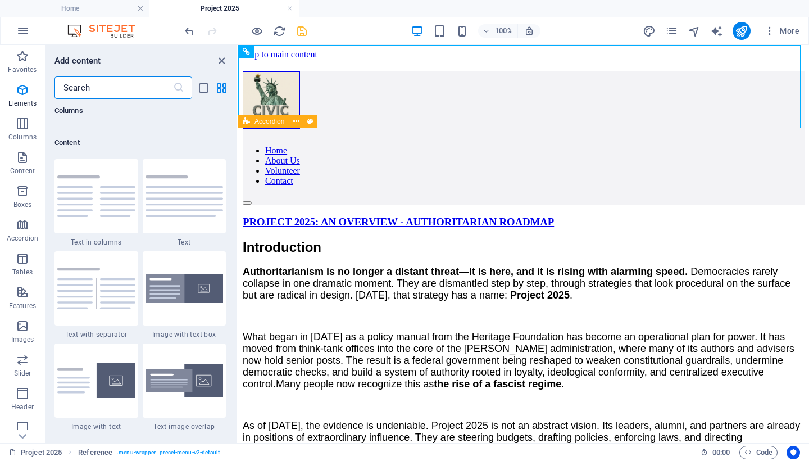
scroll to position [1966, 0]
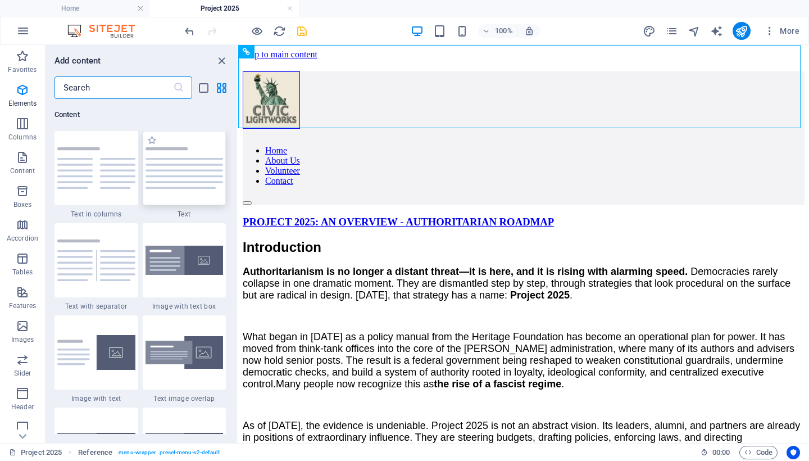
click at [192, 155] on img at bounding box center [185, 168] width 78 height 42
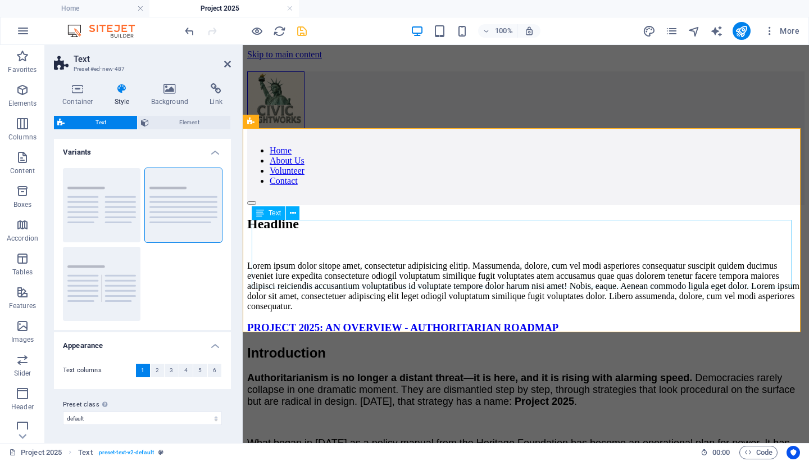
click at [323, 261] on div "Lorem ipsum dolor sitope amet, consectetur adipisicing elitip. Massumenda, dolo…" at bounding box center [525, 286] width 557 height 51
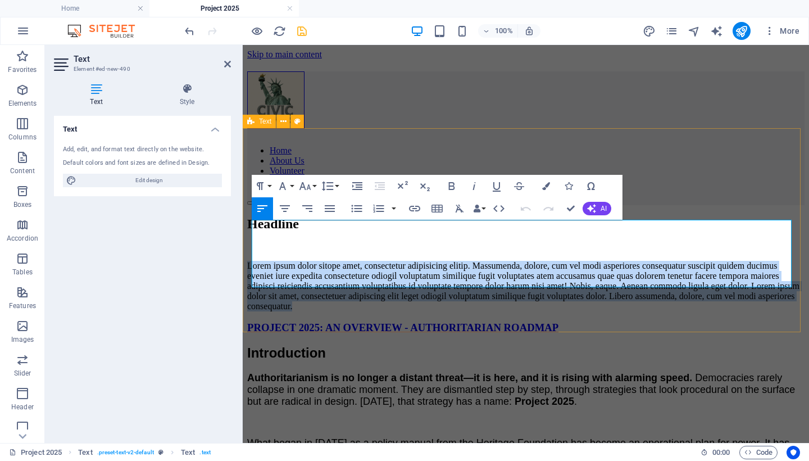
drag, startPoint x: 480, startPoint y: 279, endPoint x: 249, endPoint y: 220, distance: 238.4
click at [249, 220] on div "Headline Lorem ipsum dolor sitope amet, consectetur adipisicing elitip. Massume…" at bounding box center [525, 263] width 557 height 95
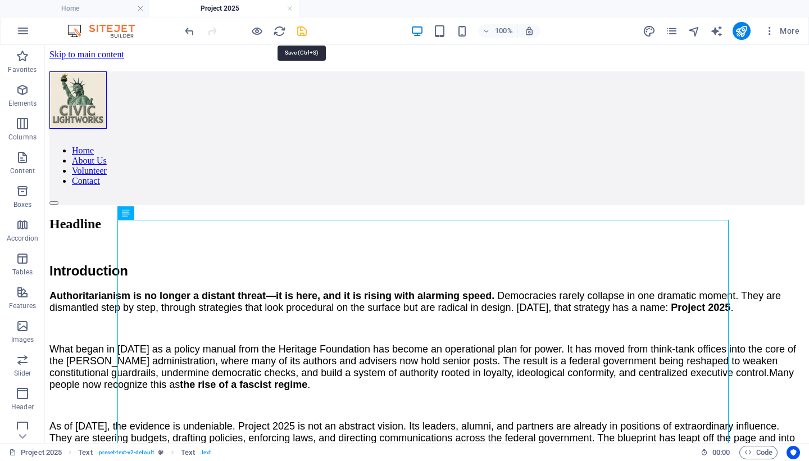
click at [302, 28] on icon "save" at bounding box center [302, 31] width 13 height 13
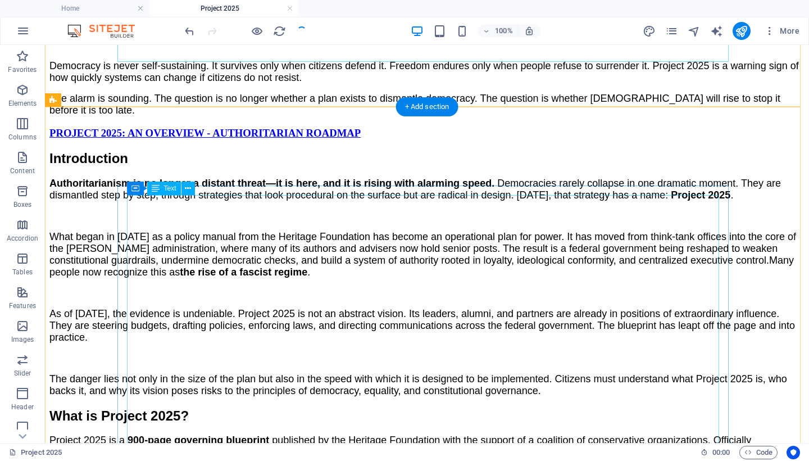
scroll to position [1643, 0]
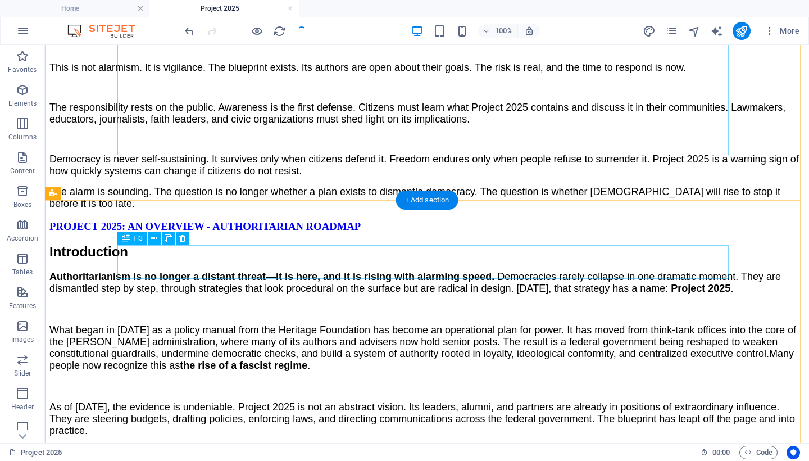
click at [263, 233] on div "PROJECT 2025: AN OVERVIEW - AUTHORITARIAN ROADMAP" at bounding box center [426, 226] width 755 height 12
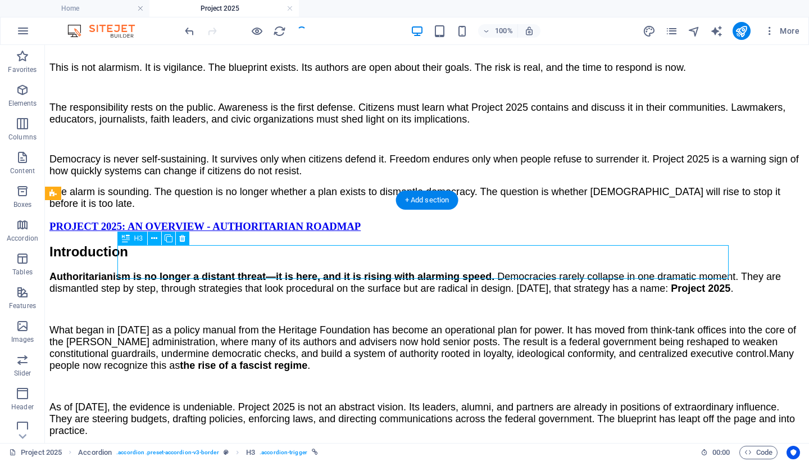
click at [263, 233] on div "PROJECT 2025: AN OVERVIEW - AUTHORITARIAN ROADMAP" at bounding box center [426, 226] width 755 height 12
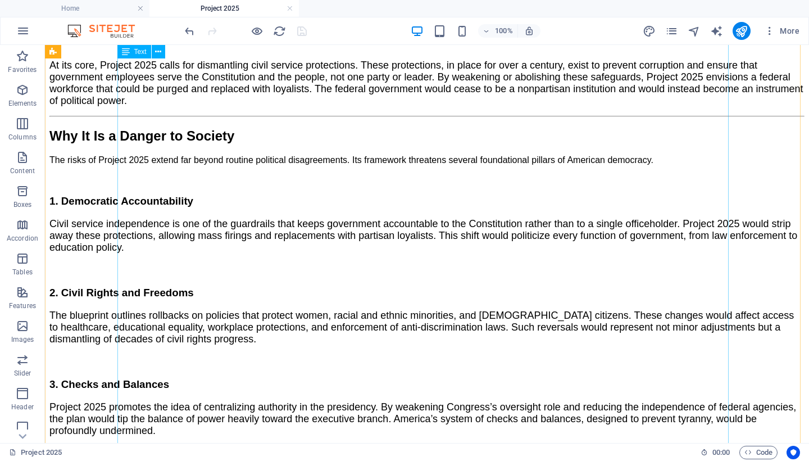
scroll to position [0, 0]
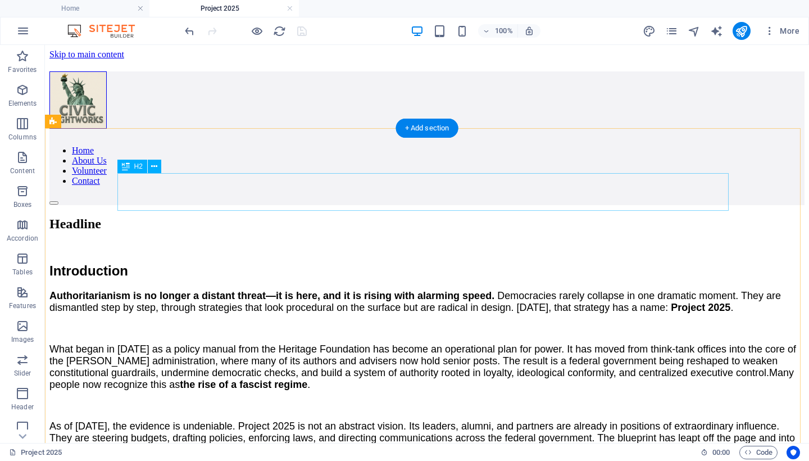
click at [176, 216] on div "Headline" at bounding box center [426, 223] width 755 height 15
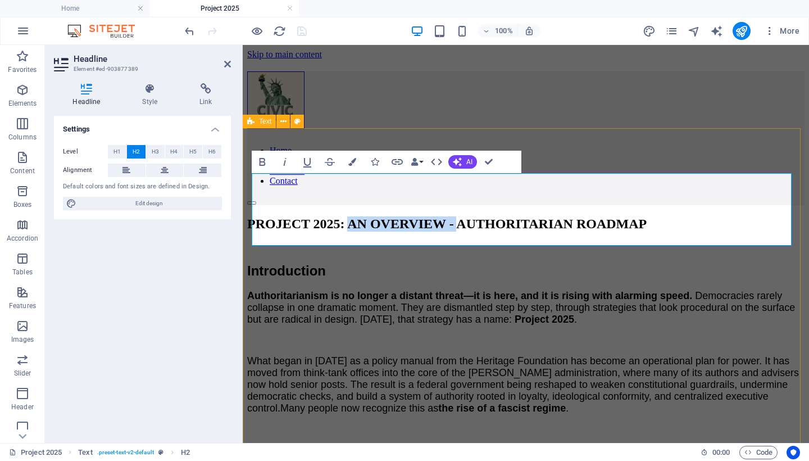
drag, startPoint x: 593, startPoint y: 197, endPoint x: 414, endPoint y: 197, distance: 179.3
click at [414, 216] on h2 "PROJECT 2025: AN OVERVIEW - AUTHORITARIAN ROADMAP" at bounding box center [525, 223] width 557 height 15
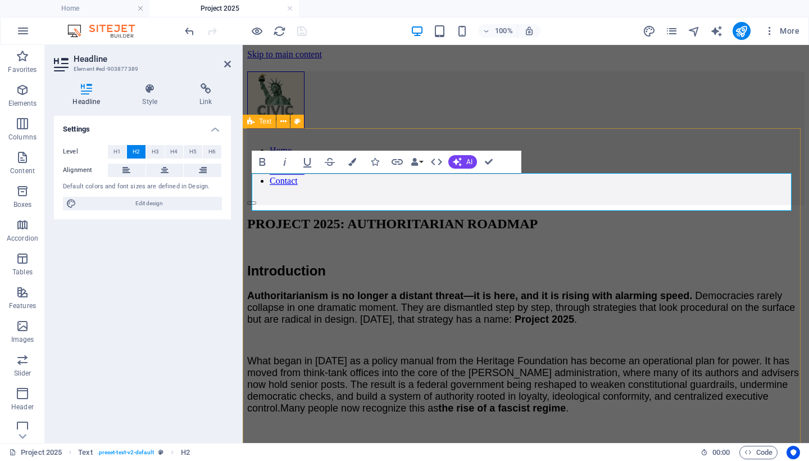
click at [741, 216] on h2 "PROJECT 2025: AUTHORITARIAN ROADMAP" at bounding box center [525, 223] width 557 height 15
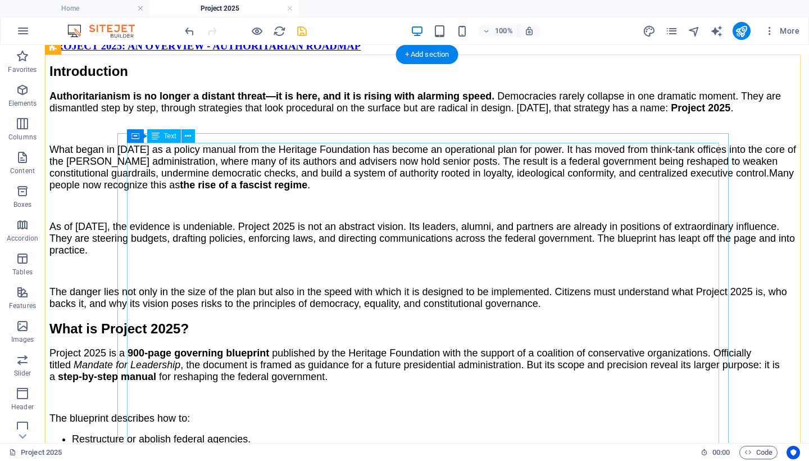
scroll to position [1591, 0]
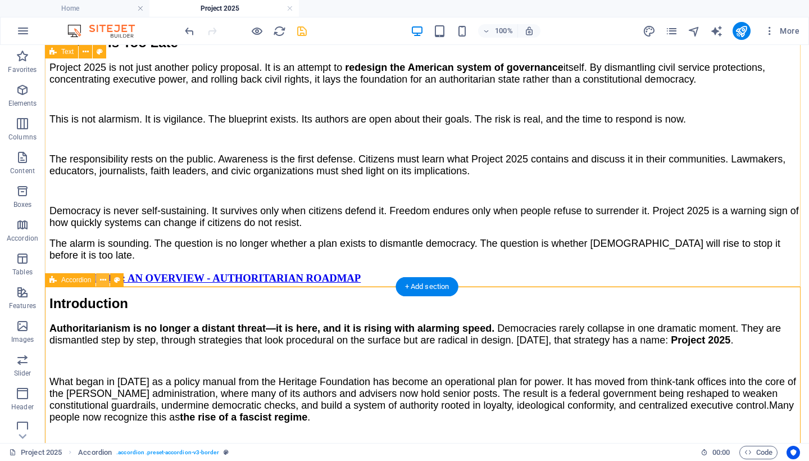
click at [103, 279] on icon at bounding box center [103, 280] width 6 height 12
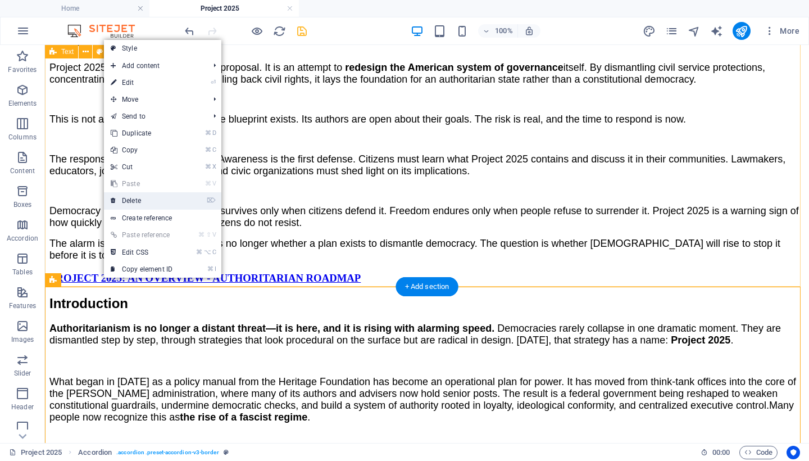
click at [146, 201] on link "⌦ Delete" at bounding box center [141, 200] width 75 height 17
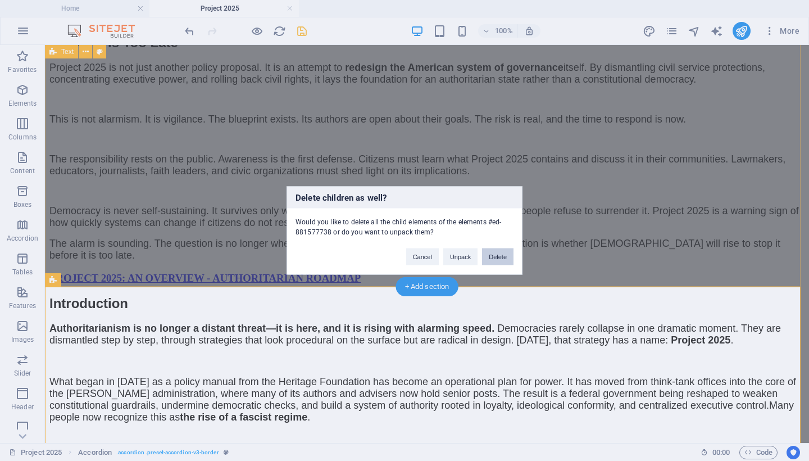
click at [496, 255] on button "Delete" at bounding box center [497, 256] width 31 height 17
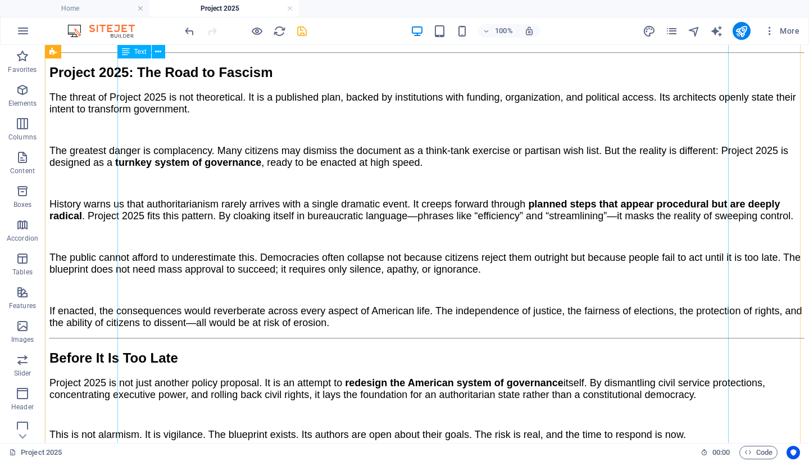
scroll to position [1605, 0]
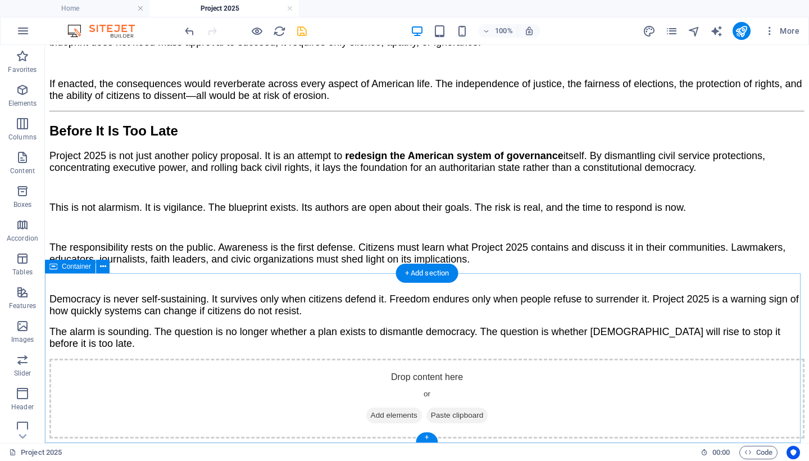
click at [92, 359] on div "Drop content here or Add elements Paste clipboard" at bounding box center [426, 399] width 755 height 80
click at [99, 267] on button at bounding box center [102, 266] width 13 height 13
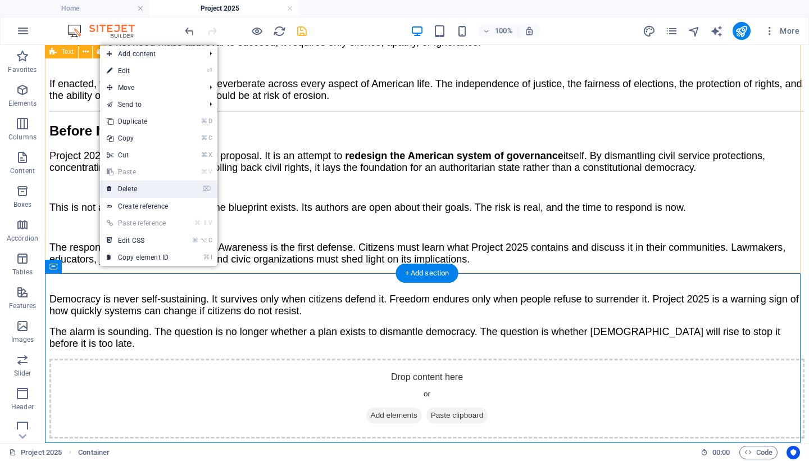
click at [151, 190] on link "⌦ Delete" at bounding box center [137, 188] width 75 height 17
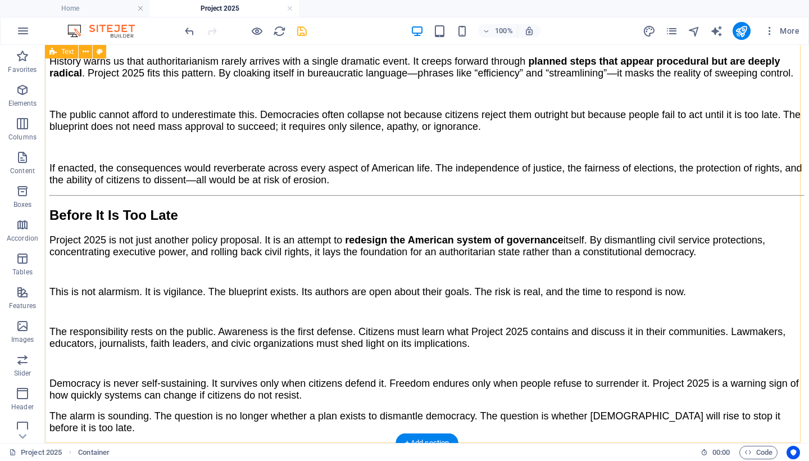
scroll to position [1435, 0]
click at [301, 31] on icon "save" at bounding box center [302, 31] width 13 height 13
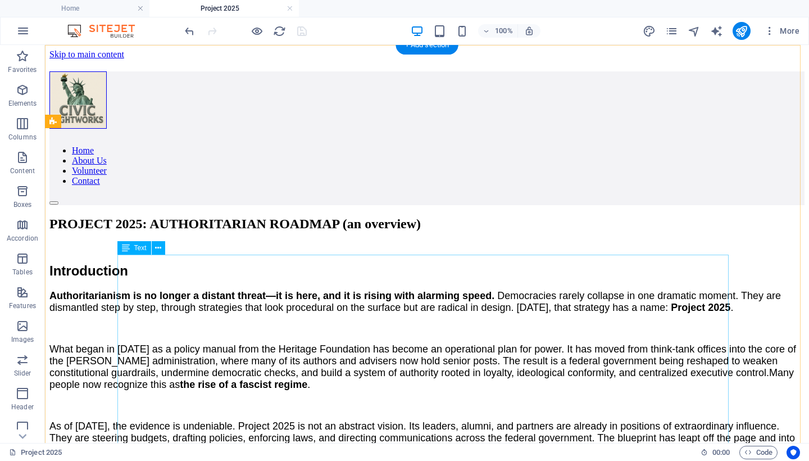
scroll to position [8, 0]
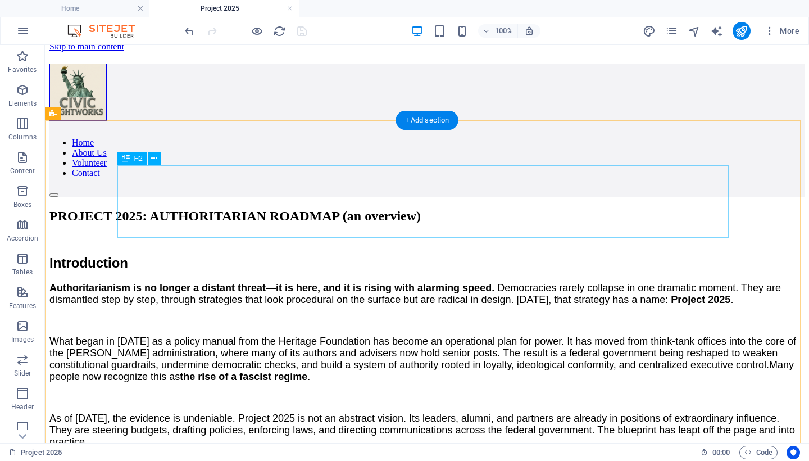
click at [188, 208] on div "PROJECT 2025: AUTHORITARIAN ROADMAP (an overview)" at bounding box center [426, 215] width 755 height 15
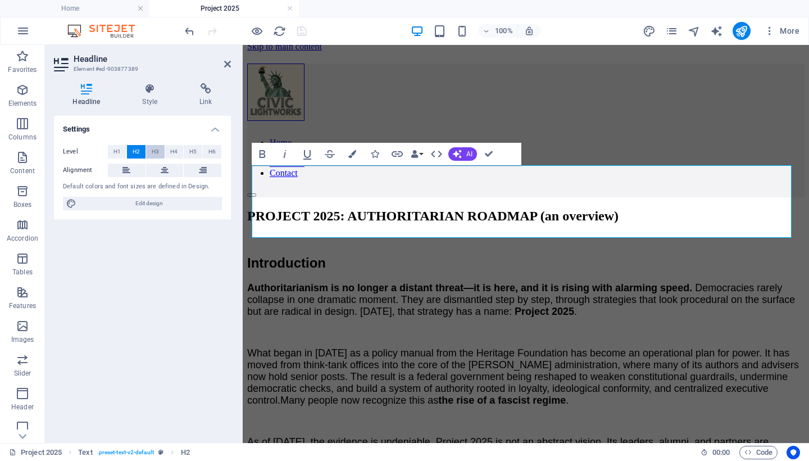
click at [152, 151] on span "H3" at bounding box center [155, 151] width 7 height 13
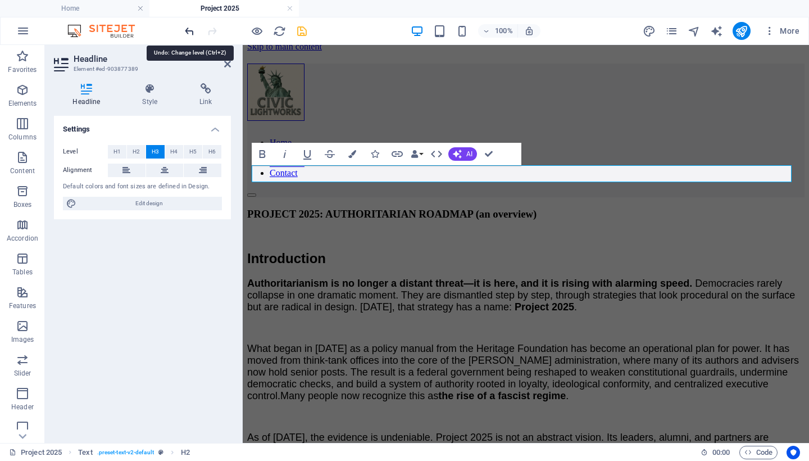
click at [189, 33] on icon "undo" at bounding box center [189, 31] width 13 height 13
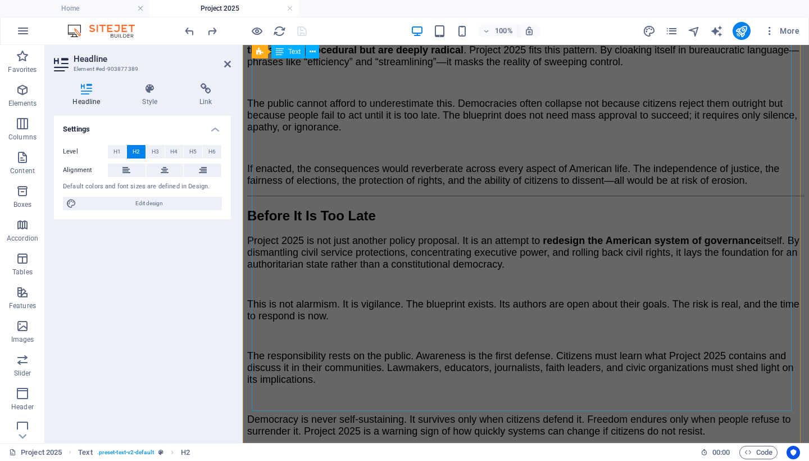
scroll to position [1557, 0]
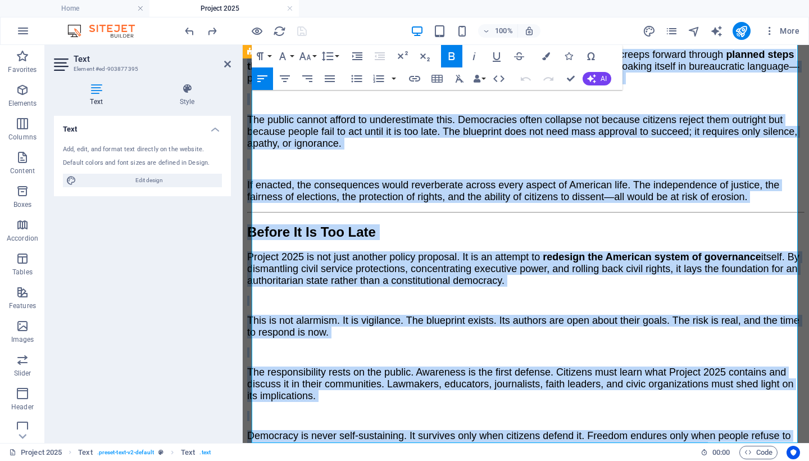
scroll to position [1570, 0]
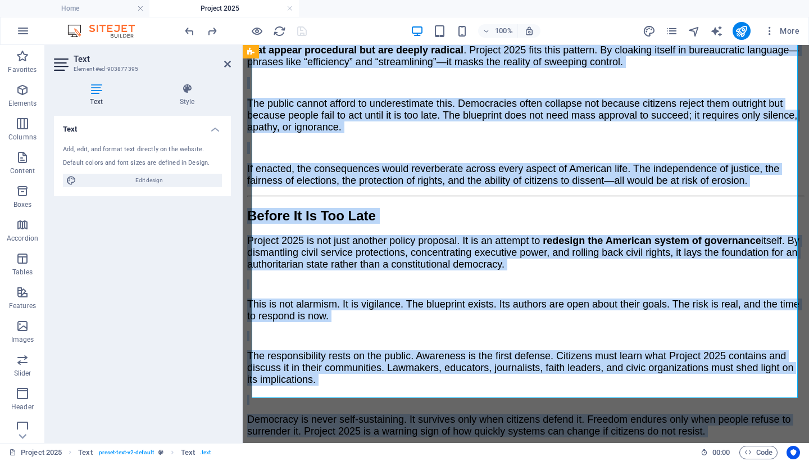
drag, startPoint x: 253, startPoint y: 278, endPoint x: 757, endPoint y: 489, distance: 546.6
copy div "Loremipsumdo Sitametconsectet ad el seddoe t incidid utlabo—et do magn, ali en …"
click at [453, 331] on p at bounding box center [525, 336] width 557 height 10
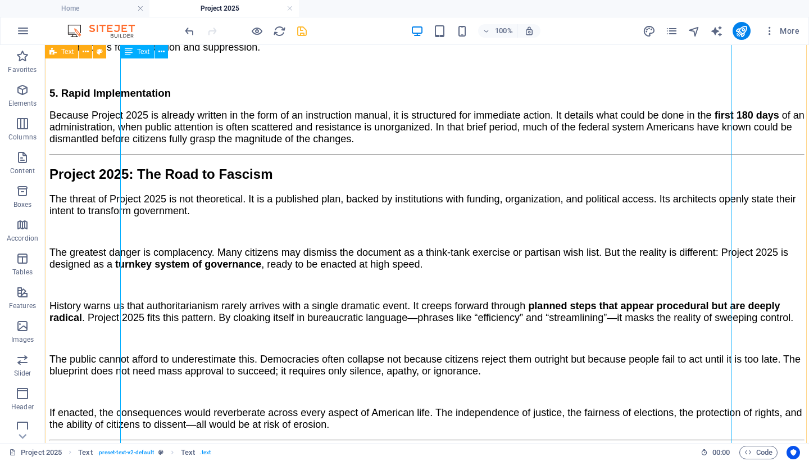
scroll to position [1435, 0]
